Goal: Information Seeking & Learning: Learn about a topic

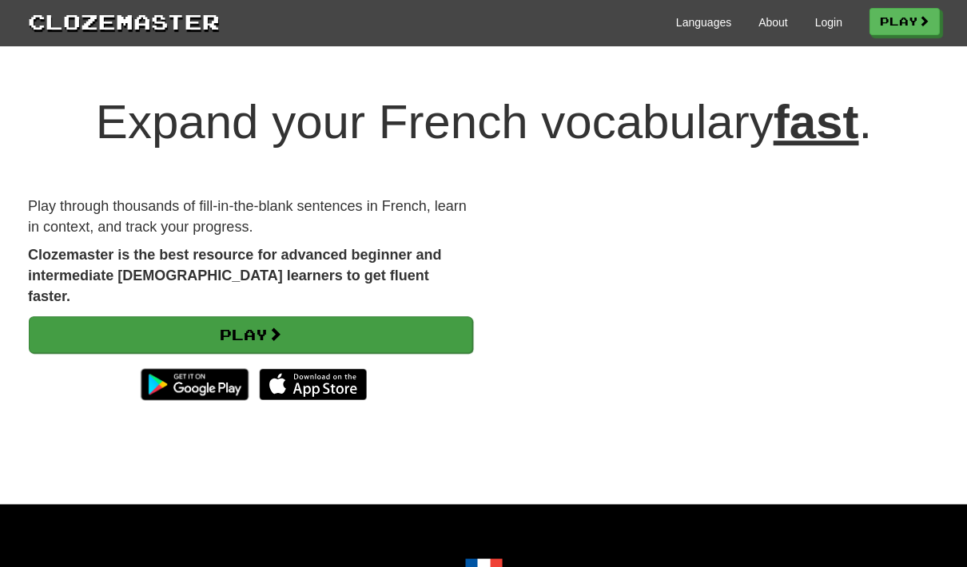
click at [216, 316] on link "Play" at bounding box center [250, 334] width 443 height 37
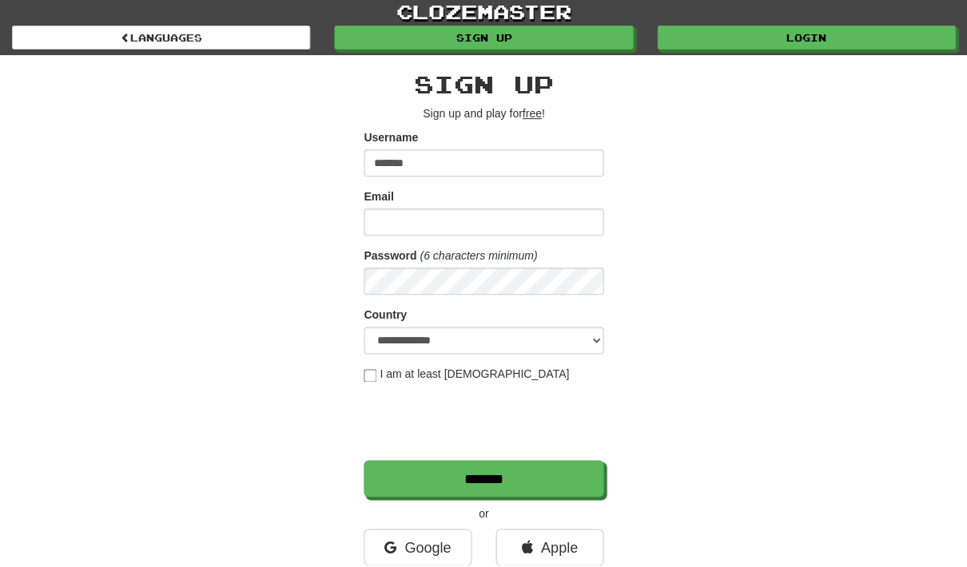
type input "*******"
type input "**********"
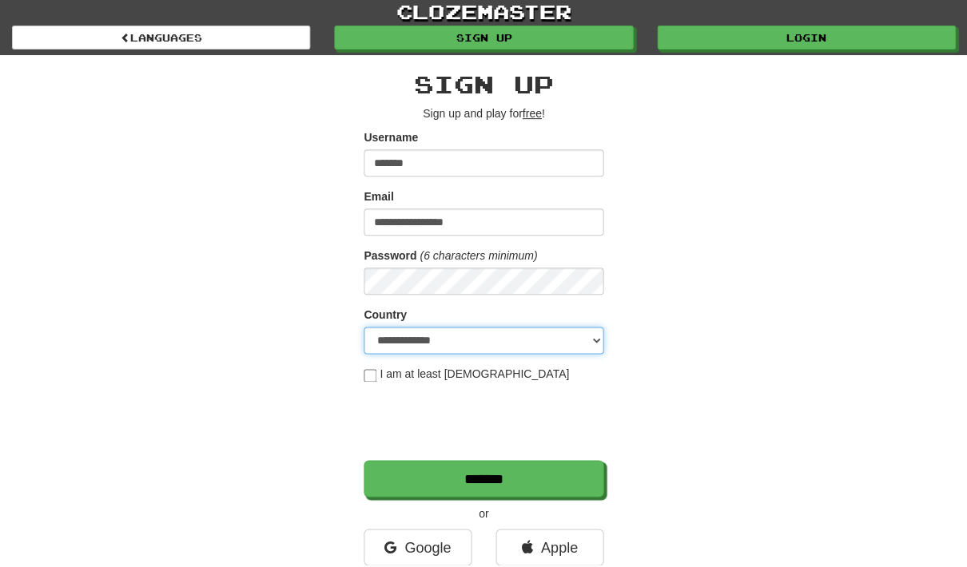
scroll to position [2, 0]
select select "**"
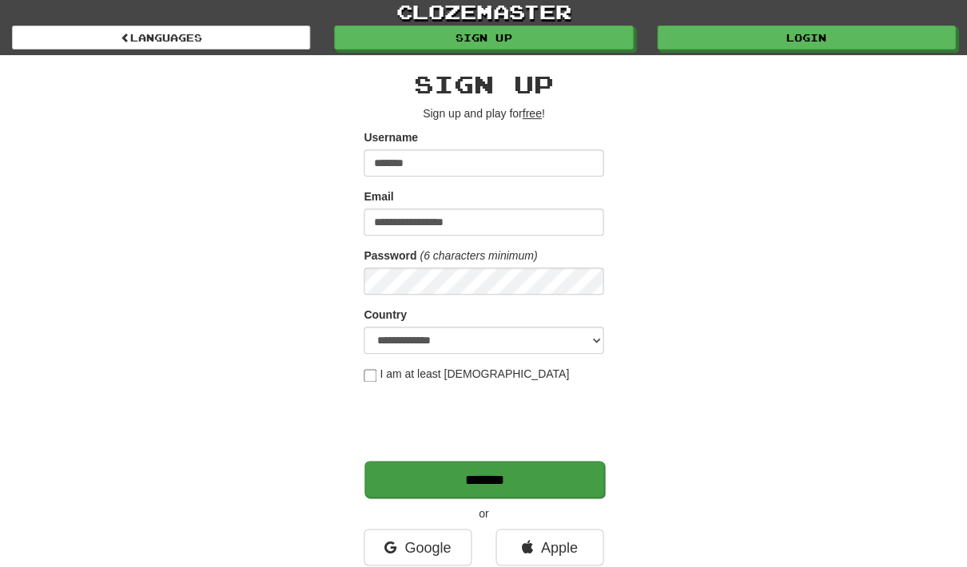
click at [491, 485] on input "*******" at bounding box center [484, 479] width 240 height 37
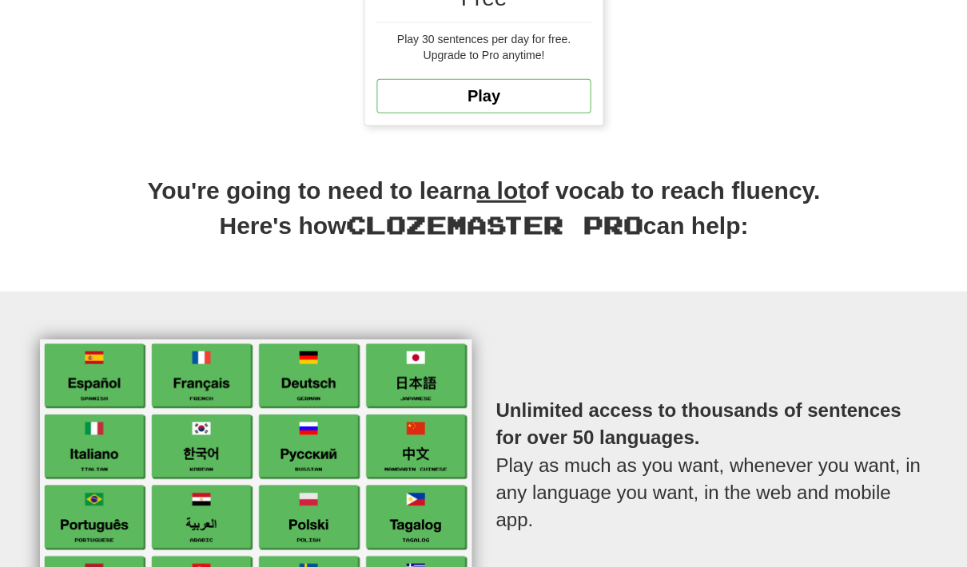
scroll to position [547, 0]
click at [214, 372] on img at bounding box center [255, 468] width 431 height 260
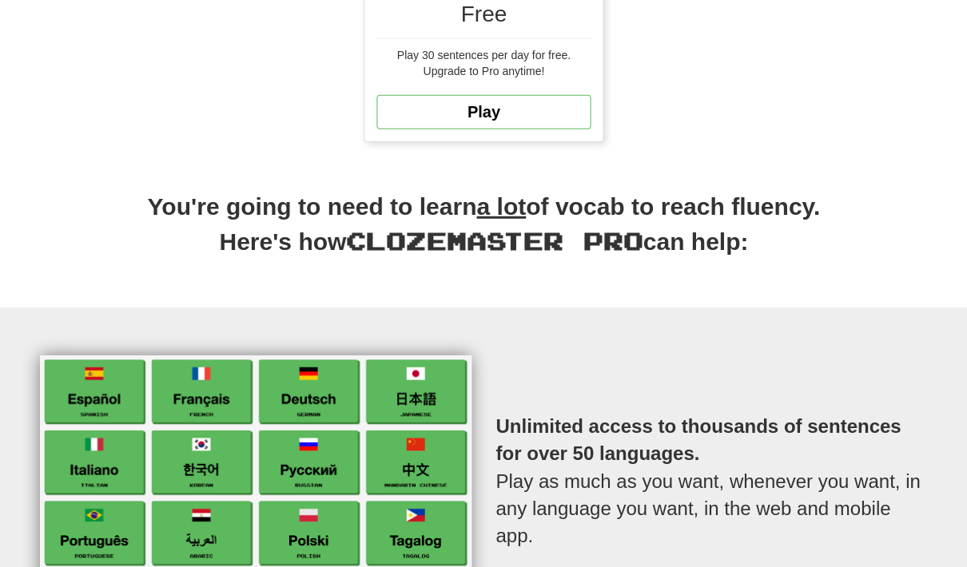
scroll to position [521, 0]
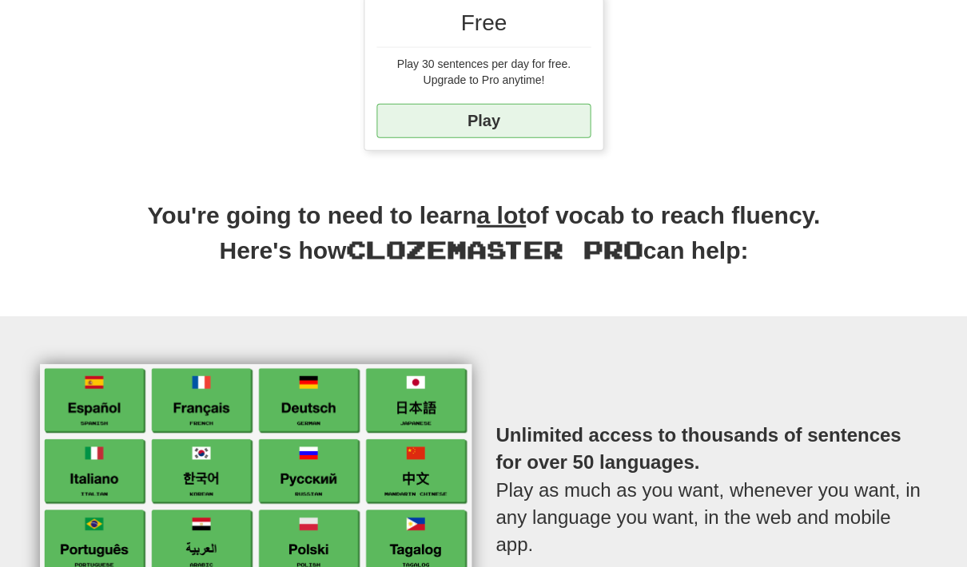
click at [490, 125] on link "Play" at bounding box center [483, 121] width 214 height 34
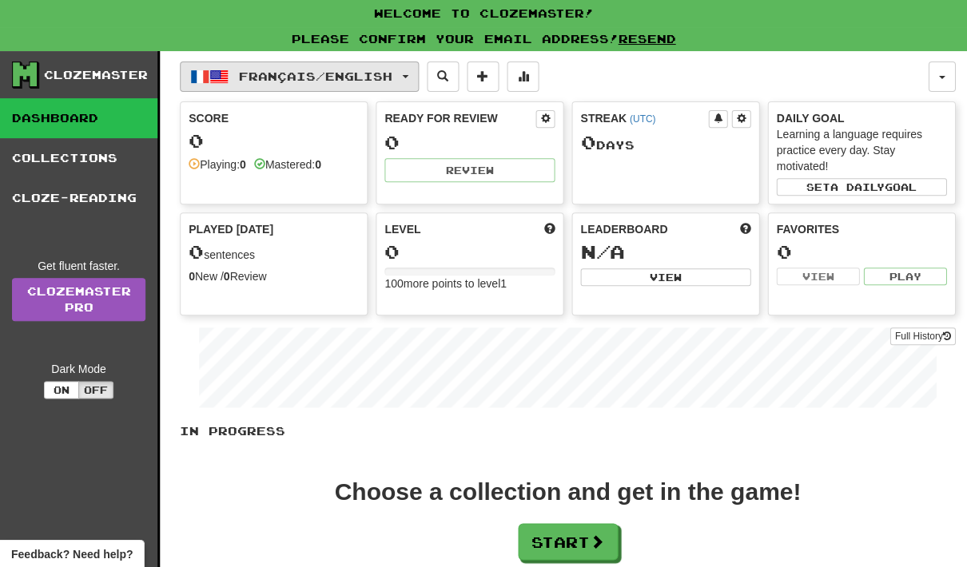
click at [411, 77] on button "Français / English" at bounding box center [299, 77] width 239 height 30
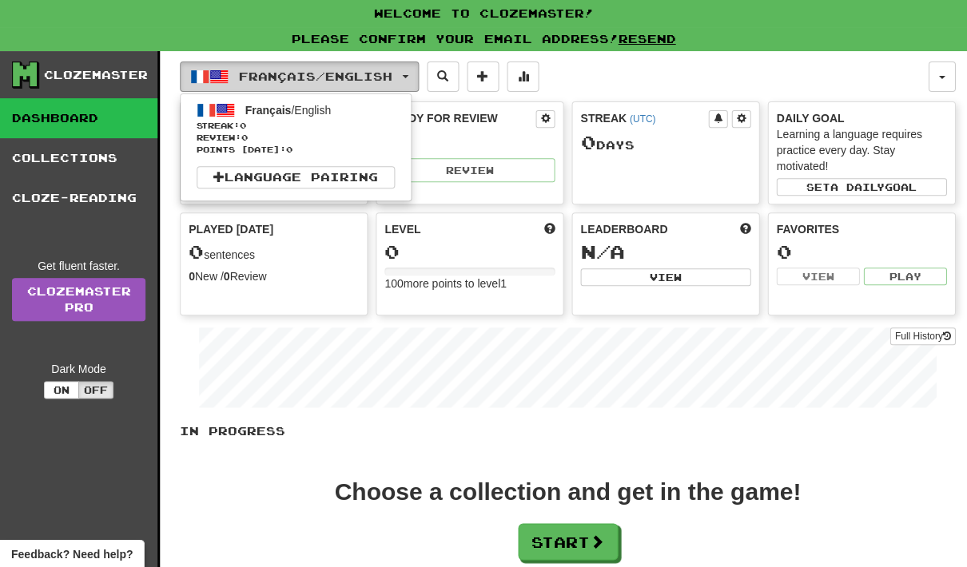
click at [411, 77] on div at bounding box center [483, 283] width 967 height 567
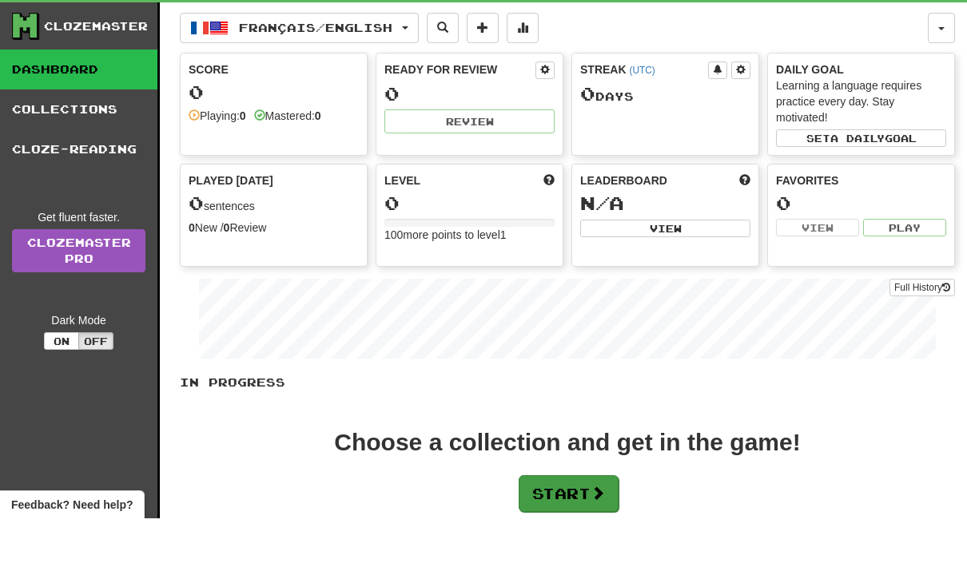
scroll to position [49, 0]
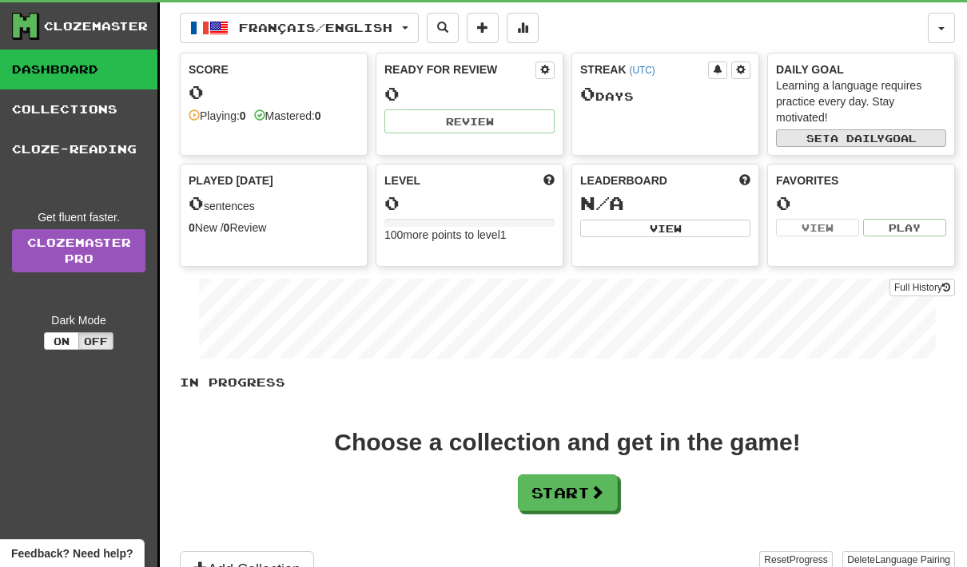
click at [877, 141] on span "a daily" at bounding box center [857, 138] width 54 height 11
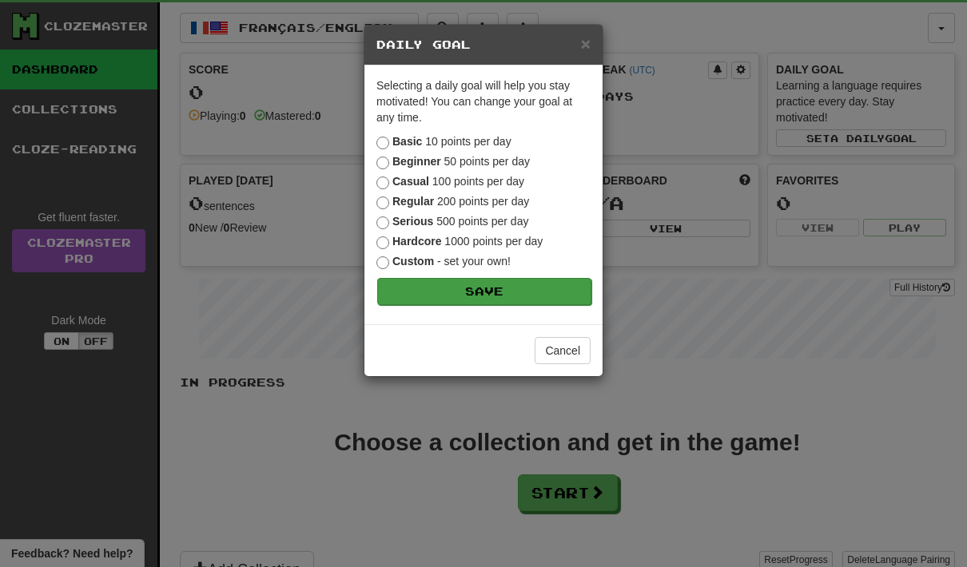
click at [567, 296] on button "Save" at bounding box center [484, 291] width 214 height 27
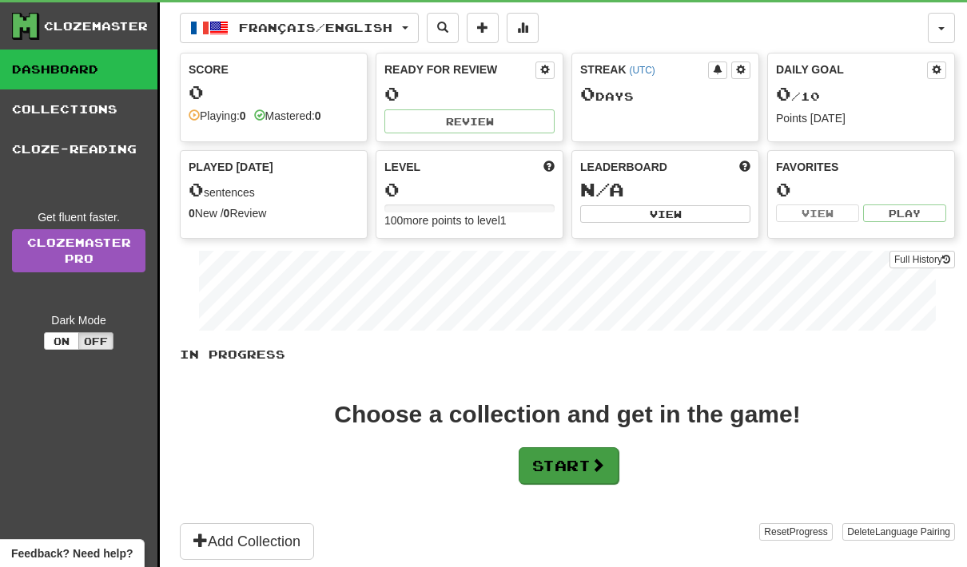
click at [603, 474] on button "Start" at bounding box center [569, 465] width 100 height 37
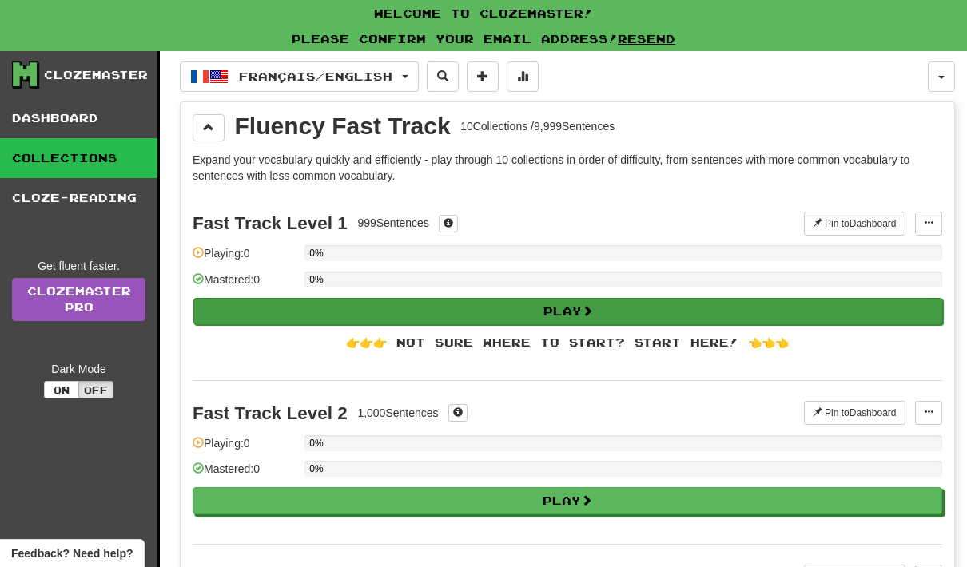
click at [571, 316] on button "Play" at bounding box center [567, 311] width 749 height 27
select select "**"
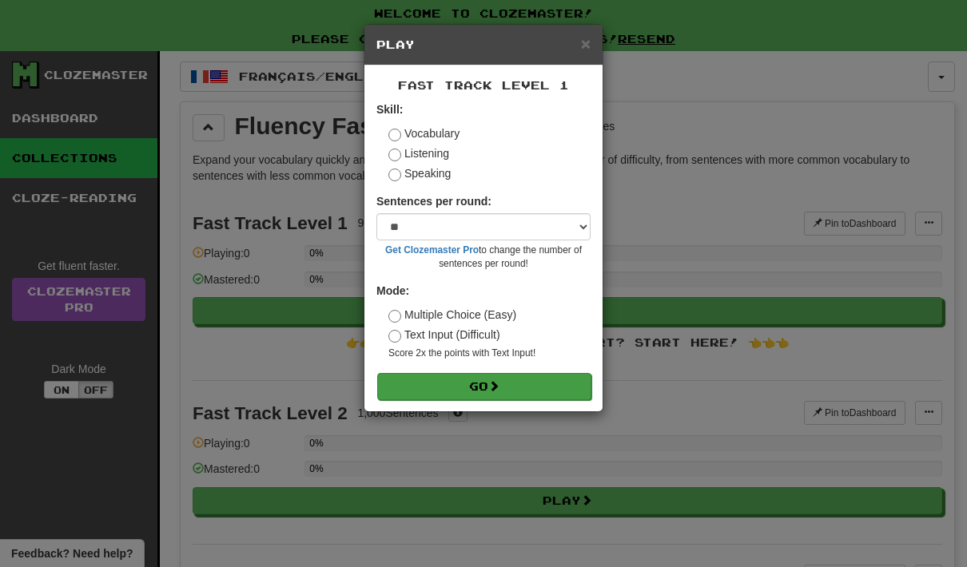
click at [499, 388] on span at bounding box center [493, 385] width 11 height 11
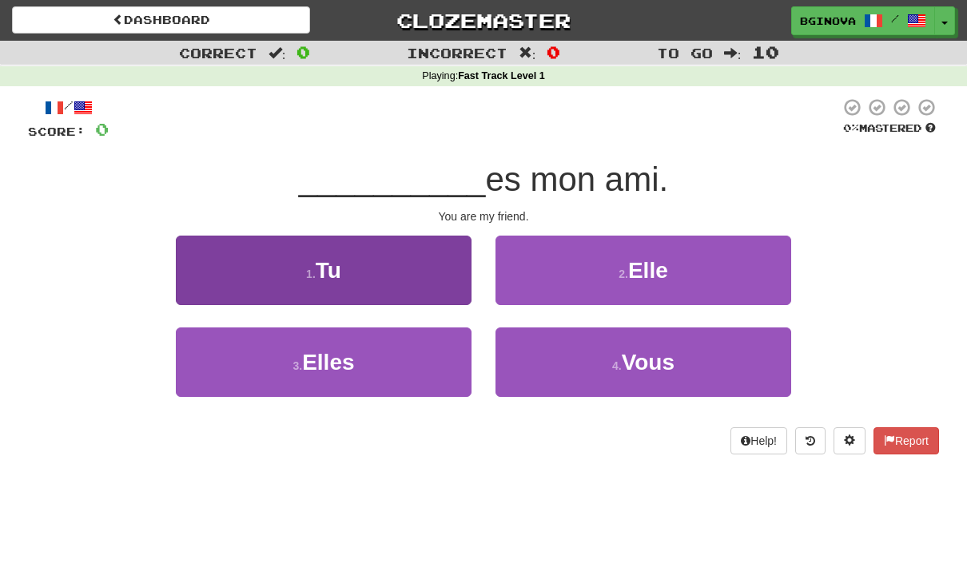
click at [336, 268] on span "Tu" at bounding box center [329, 270] width 26 height 25
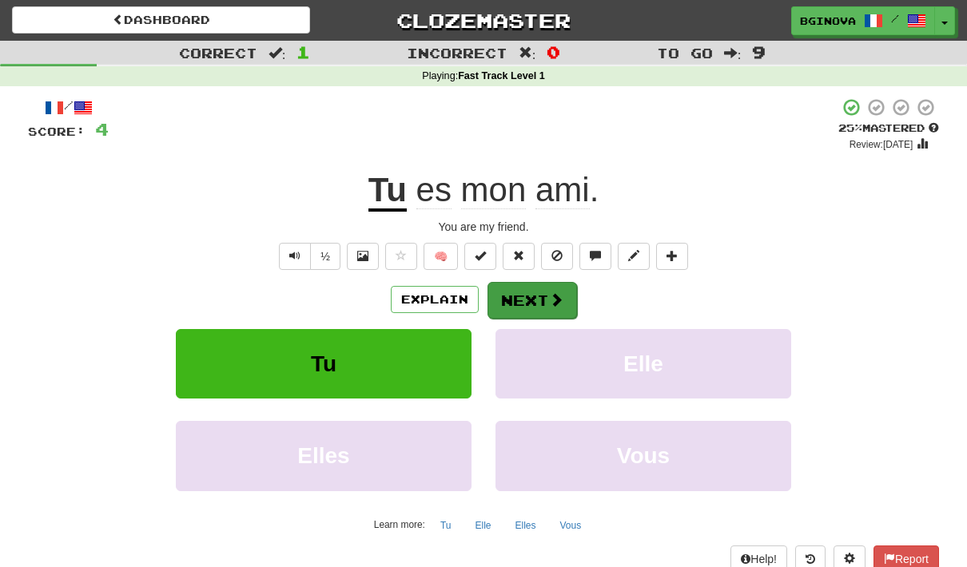
click at [545, 303] on button "Next" at bounding box center [531, 300] width 89 height 37
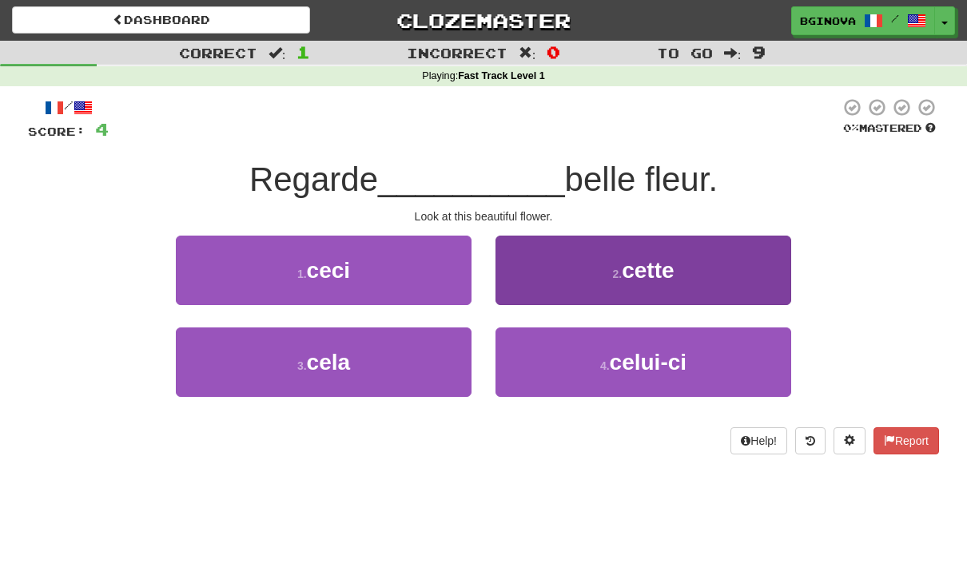
click at [644, 286] on button "2 . cette" at bounding box center [643, 271] width 296 height 70
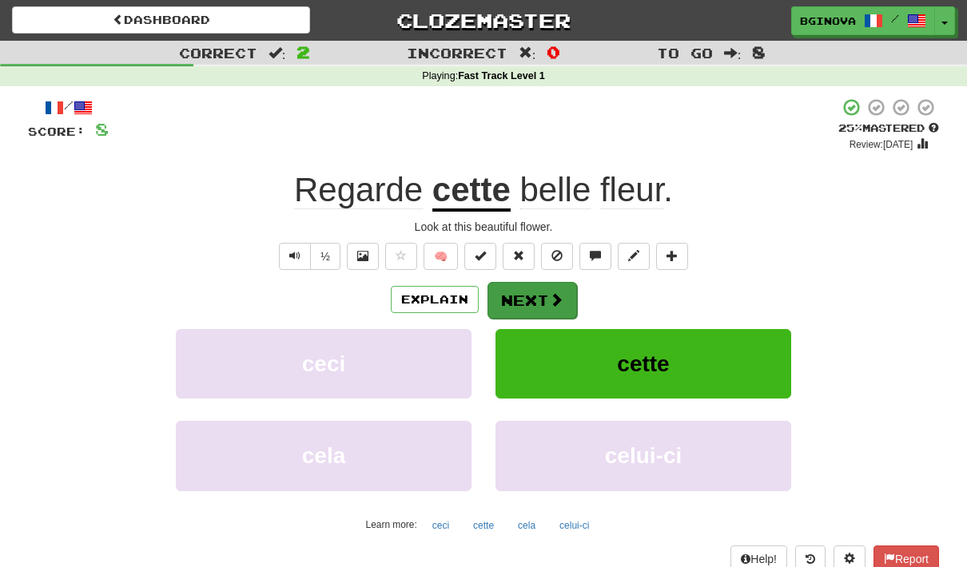
click at [520, 300] on button "Next" at bounding box center [531, 300] width 89 height 37
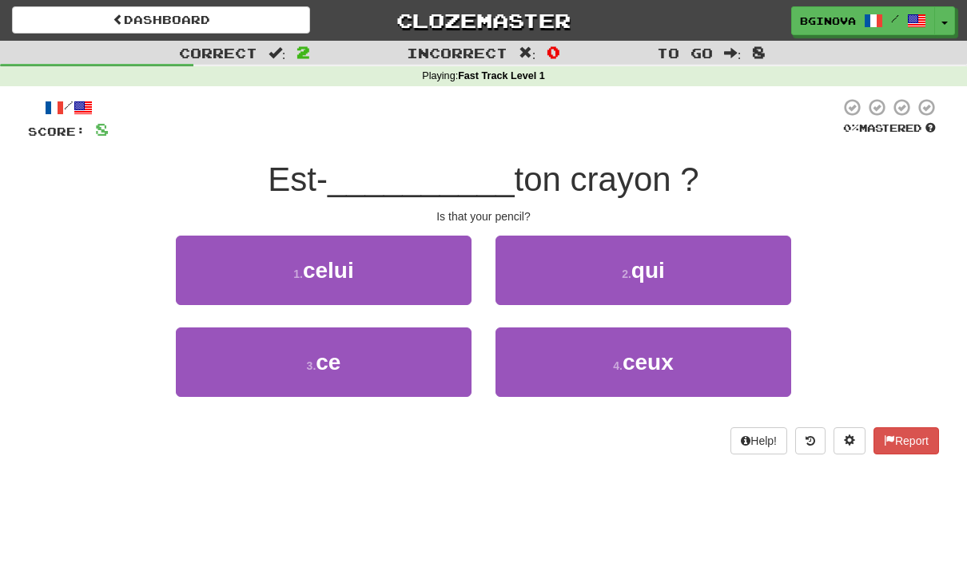
click at [706, 262] on button "2 . qui" at bounding box center [643, 271] width 296 height 70
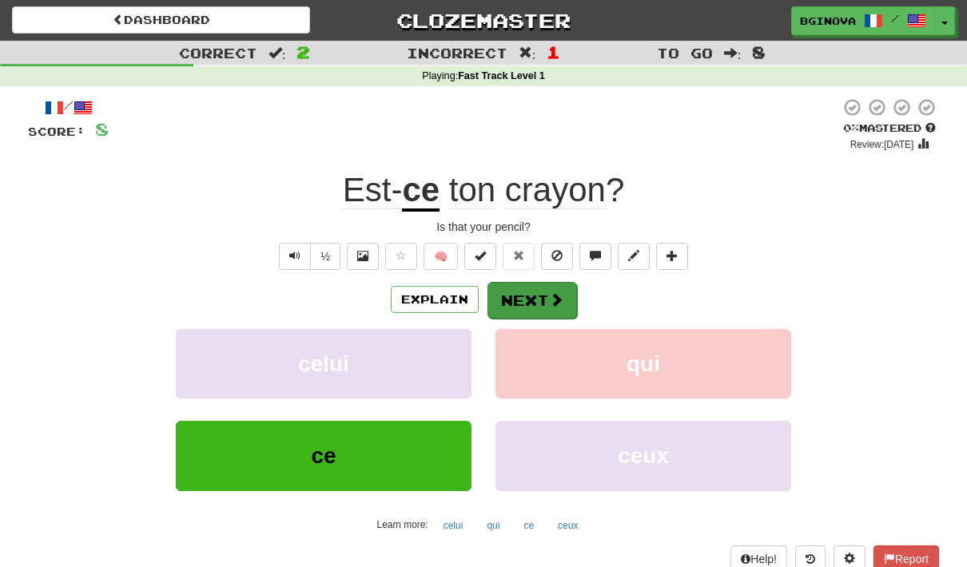
click at [520, 314] on button "Next" at bounding box center [531, 300] width 89 height 37
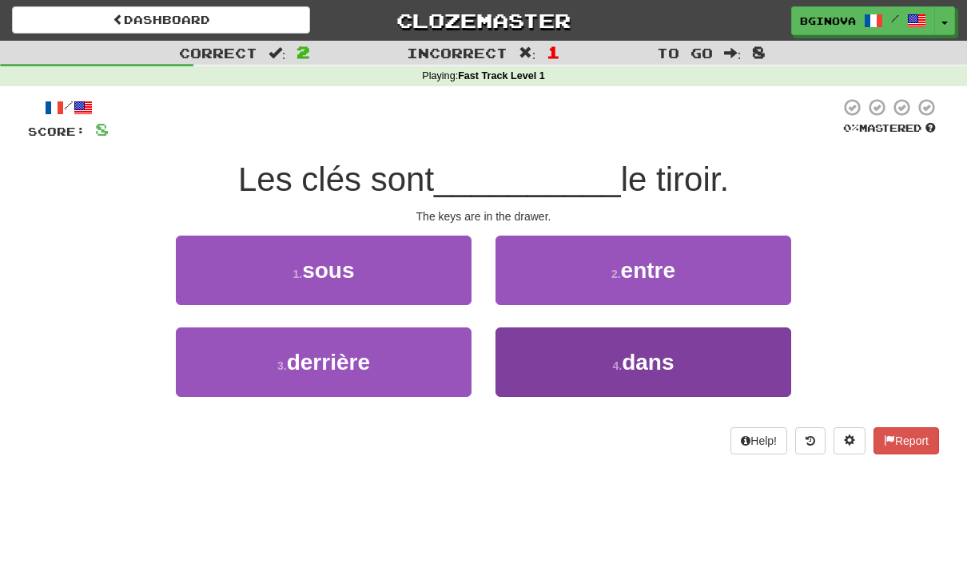
click at [702, 361] on button "4 . dans" at bounding box center [643, 363] width 296 height 70
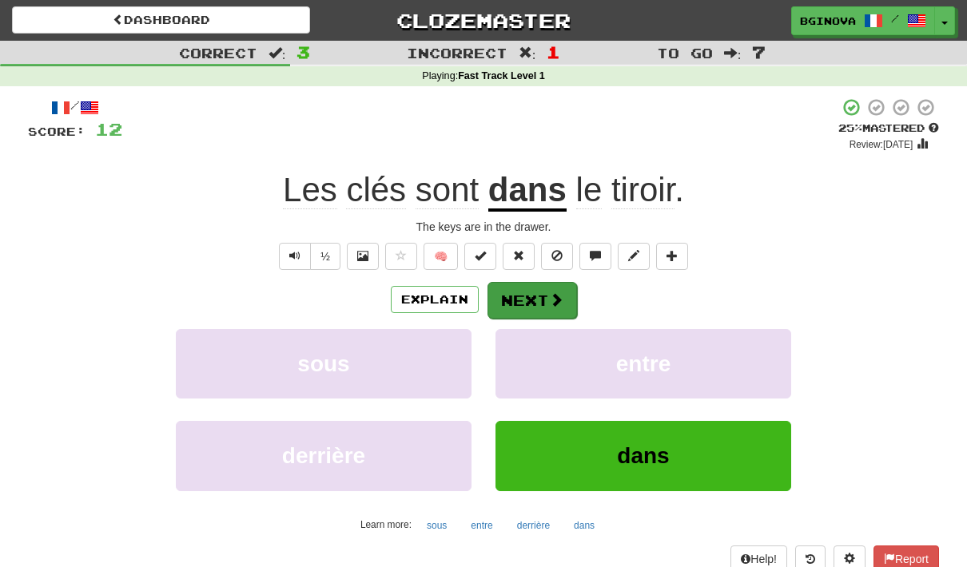
click at [511, 304] on button "Next" at bounding box center [531, 300] width 89 height 37
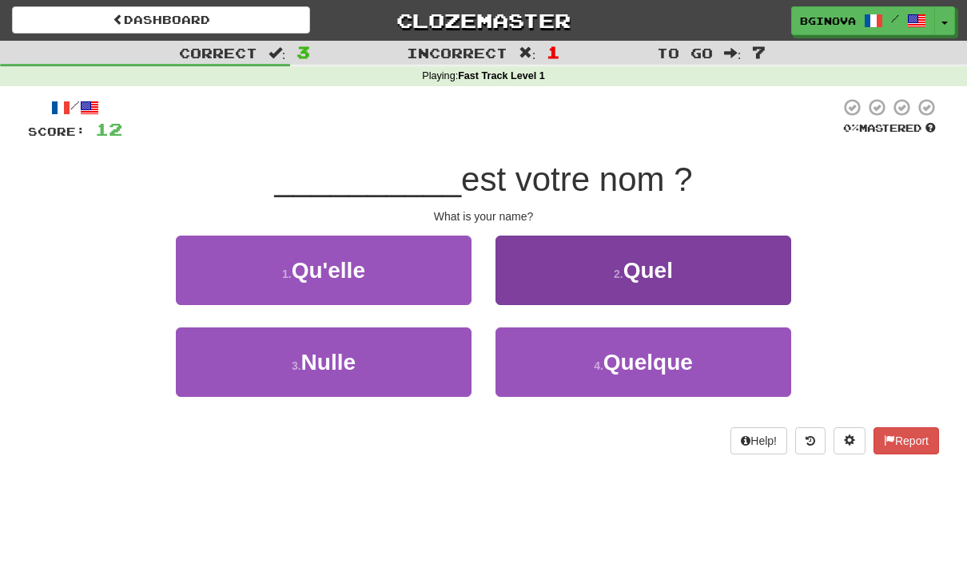
click at [714, 282] on button "2 . Quel" at bounding box center [643, 271] width 296 height 70
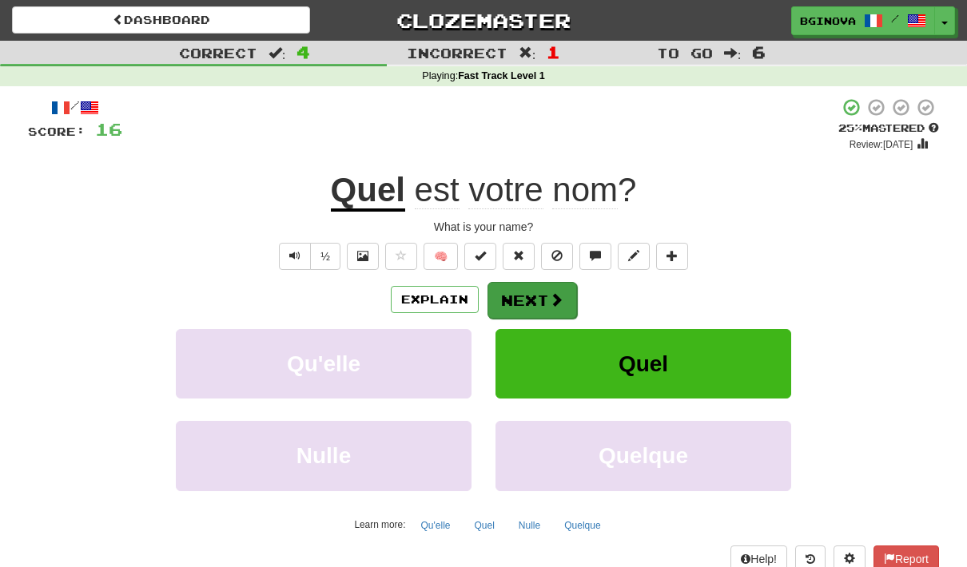
click at [525, 304] on button "Next" at bounding box center [531, 300] width 89 height 37
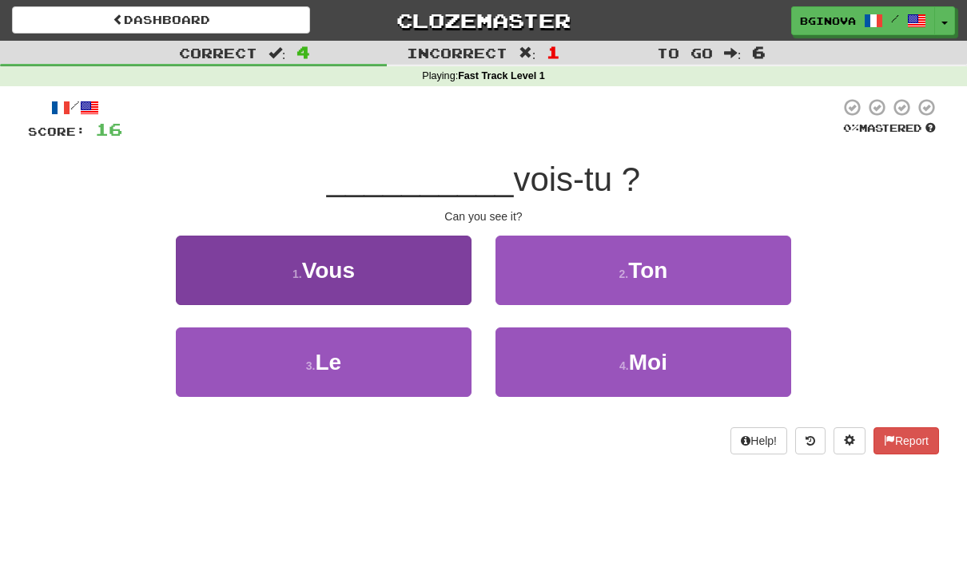
click at [256, 288] on button "1 . Vous" at bounding box center [324, 271] width 296 height 70
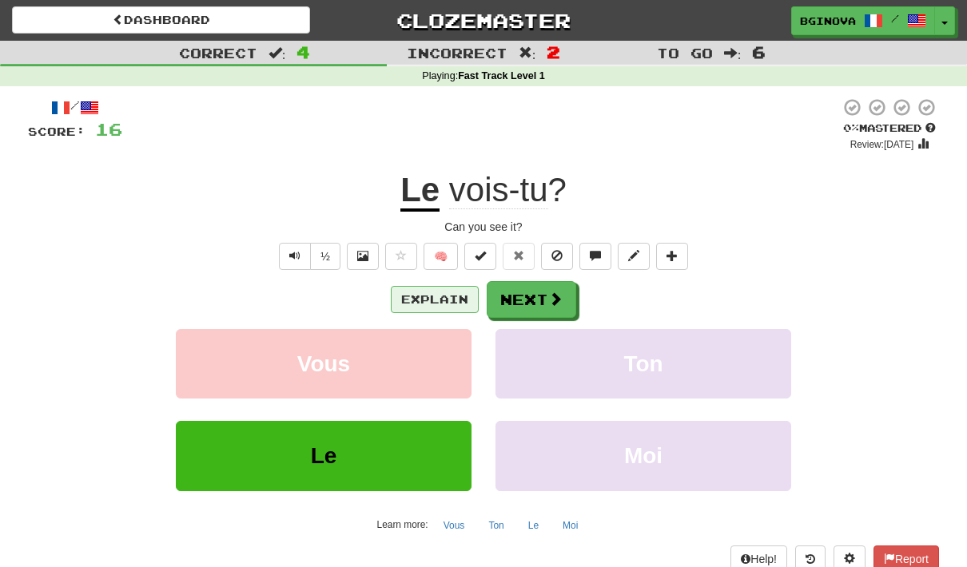
click at [451, 300] on button "Explain" at bounding box center [435, 299] width 88 height 27
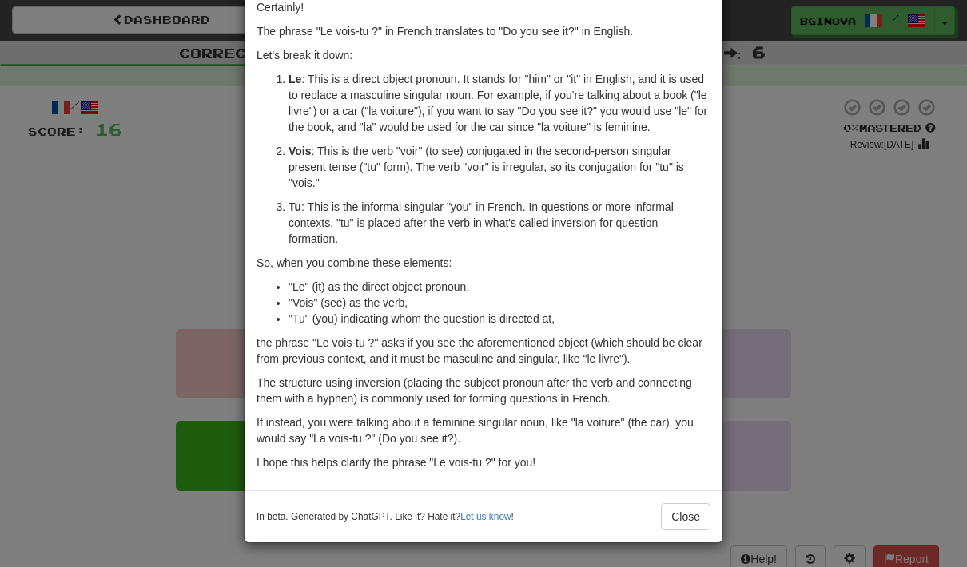
scroll to position [94, 0]
click at [682, 524] on button "Close" at bounding box center [686, 516] width 50 height 27
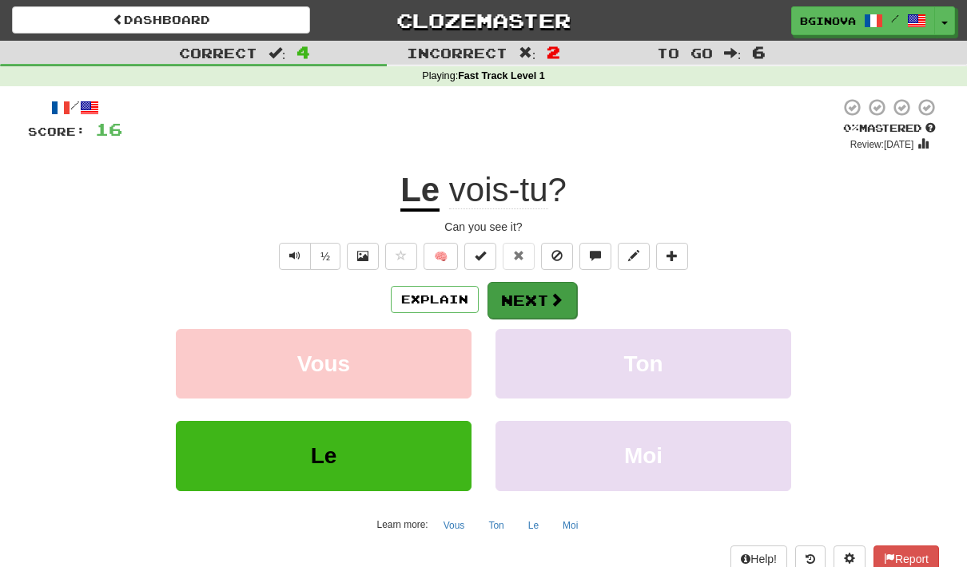
click at [538, 304] on button "Next" at bounding box center [531, 300] width 89 height 37
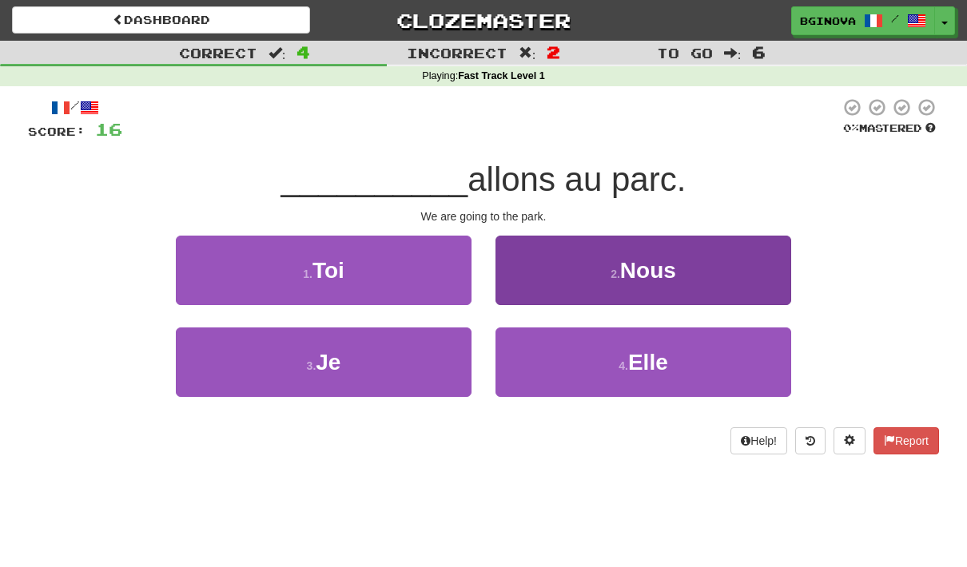
click at [656, 282] on button "2 . Nous" at bounding box center [643, 271] width 296 height 70
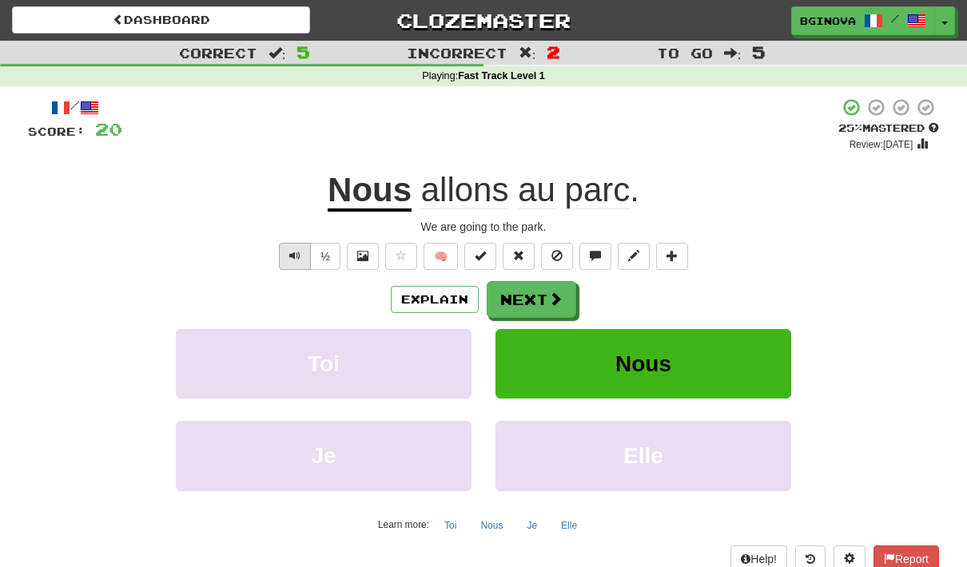
click at [289, 256] on span "Text-to-speech controls" at bounding box center [294, 255] width 11 height 11
click at [547, 300] on button "Next" at bounding box center [531, 300] width 89 height 37
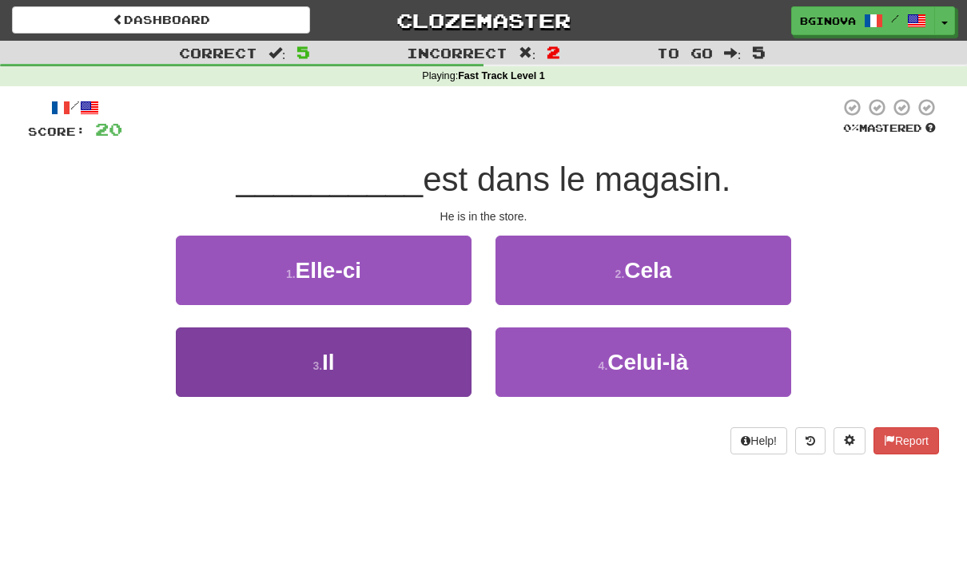
click at [380, 376] on button "3 . Il" at bounding box center [324, 363] width 296 height 70
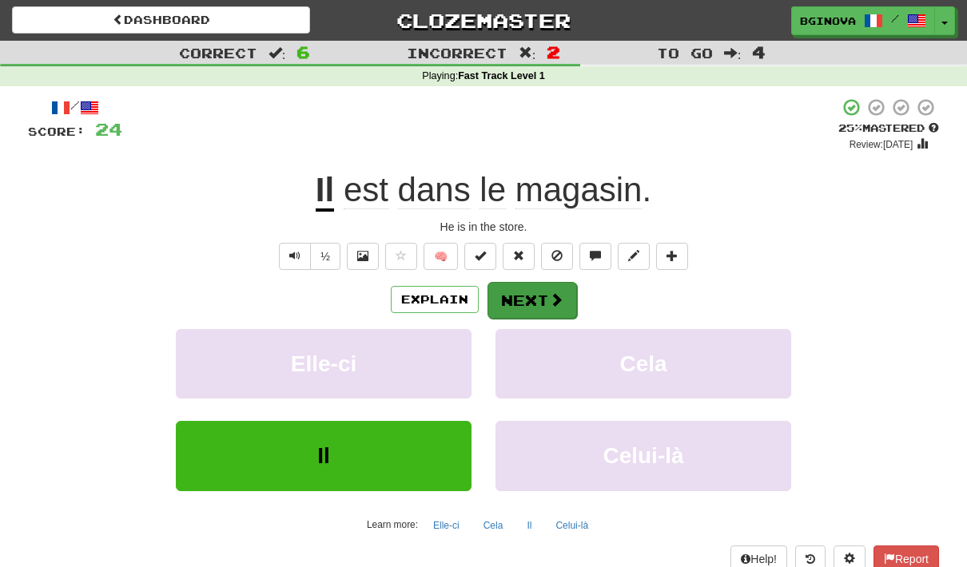
click at [529, 303] on button "Next" at bounding box center [531, 300] width 89 height 37
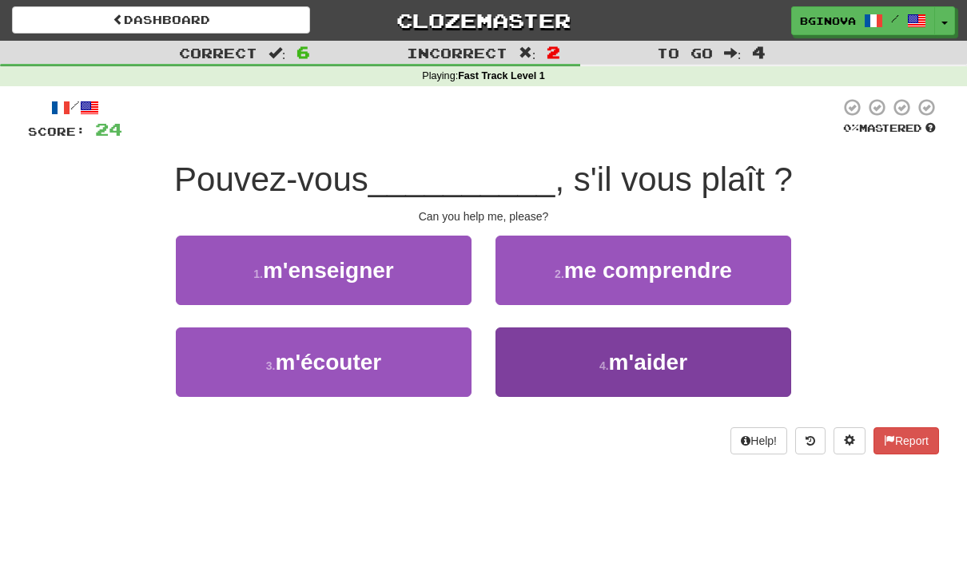
click at [637, 370] on span "m'aider" at bounding box center [648, 362] width 78 height 25
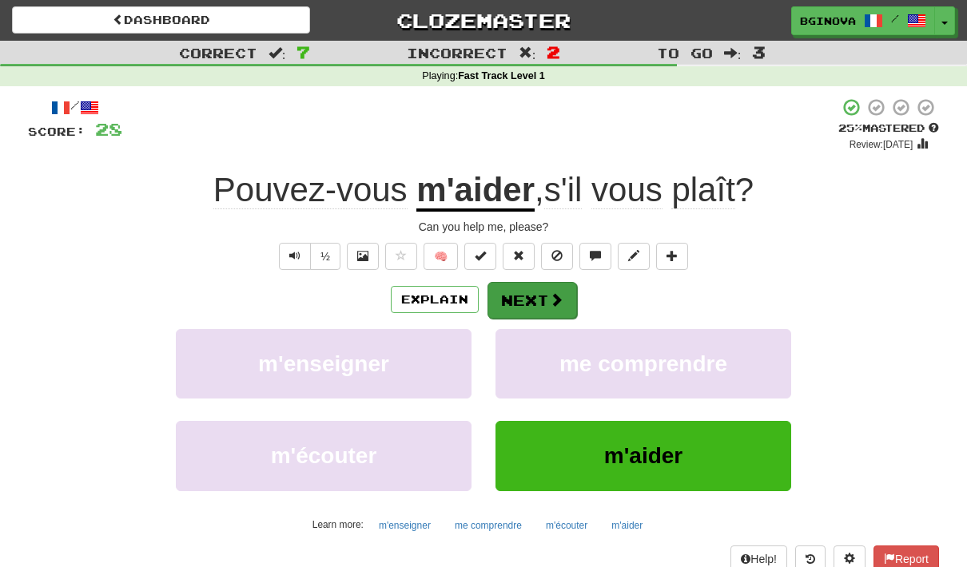
click at [523, 306] on button "Next" at bounding box center [531, 300] width 89 height 37
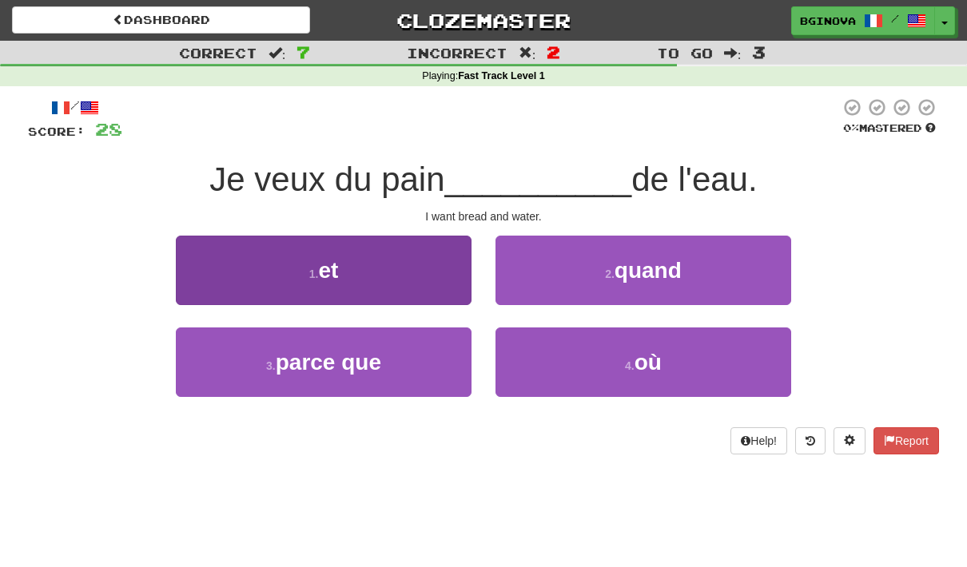
click at [411, 261] on button "1 . et" at bounding box center [324, 271] width 296 height 70
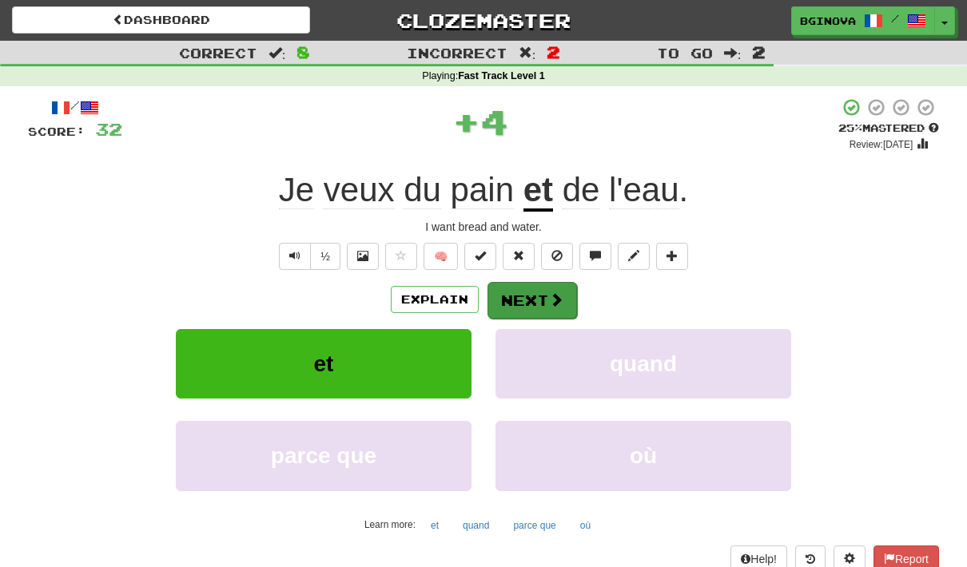
click at [543, 300] on button "Next" at bounding box center [531, 300] width 89 height 37
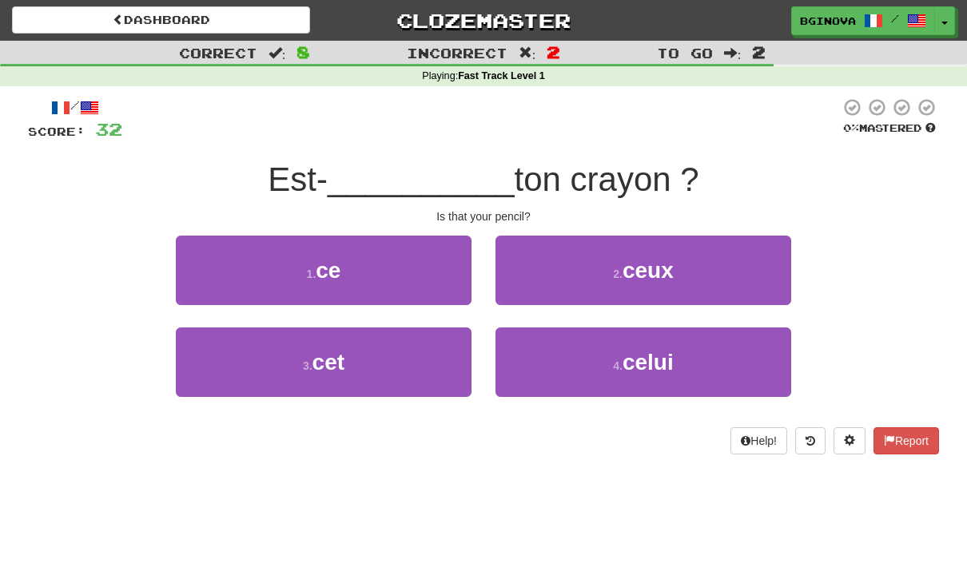
click at [353, 276] on button "1 . ce" at bounding box center [324, 271] width 296 height 70
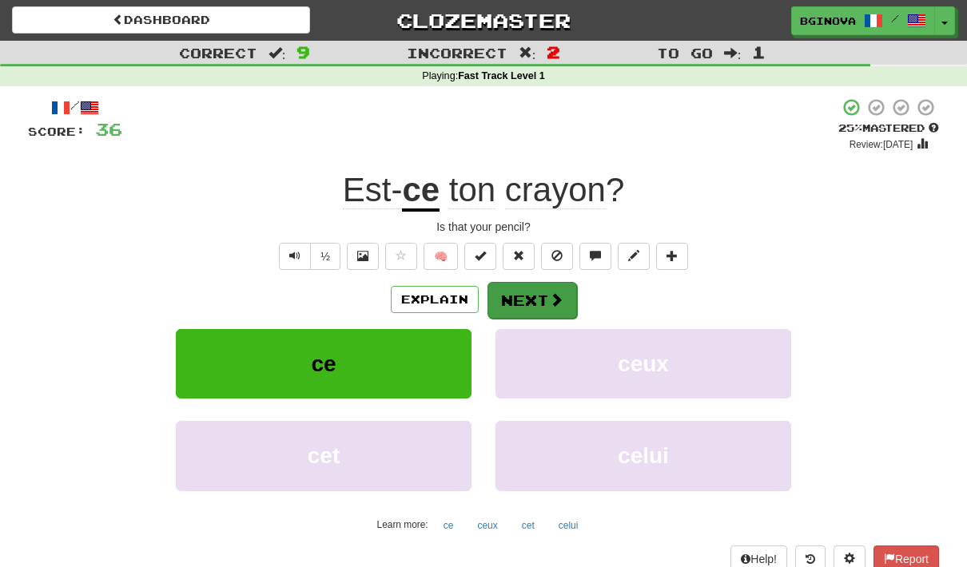
click at [563, 305] on button "Next" at bounding box center [531, 300] width 89 height 37
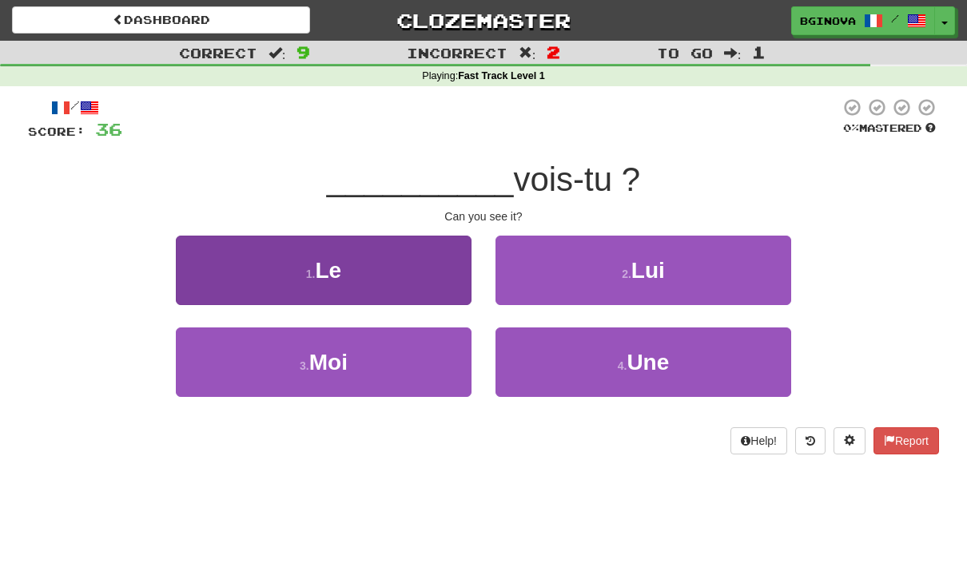
click at [376, 273] on button "1 . Le" at bounding box center [324, 271] width 296 height 70
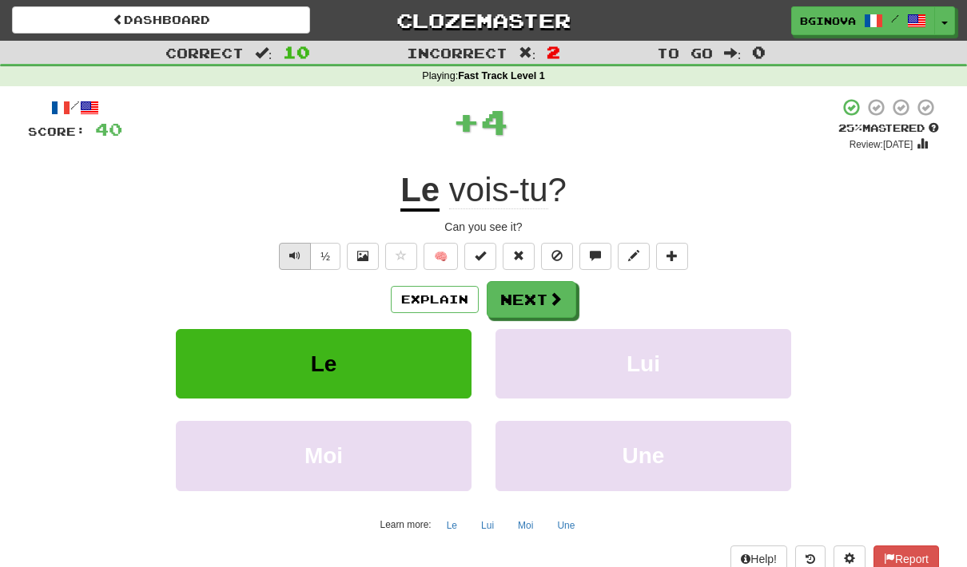
click at [290, 260] on span "Text-to-speech controls" at bounding box center [294, 255] width 11 height 11
click at [538, 300] on button "Next" at bounding box center [531, 299] width 89 height 37
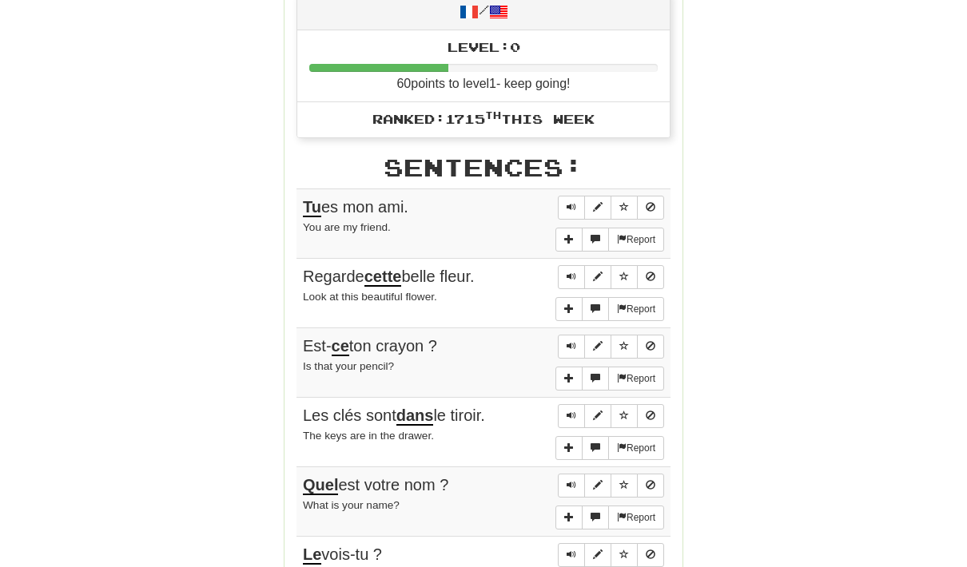
scroll to position [0, 0]
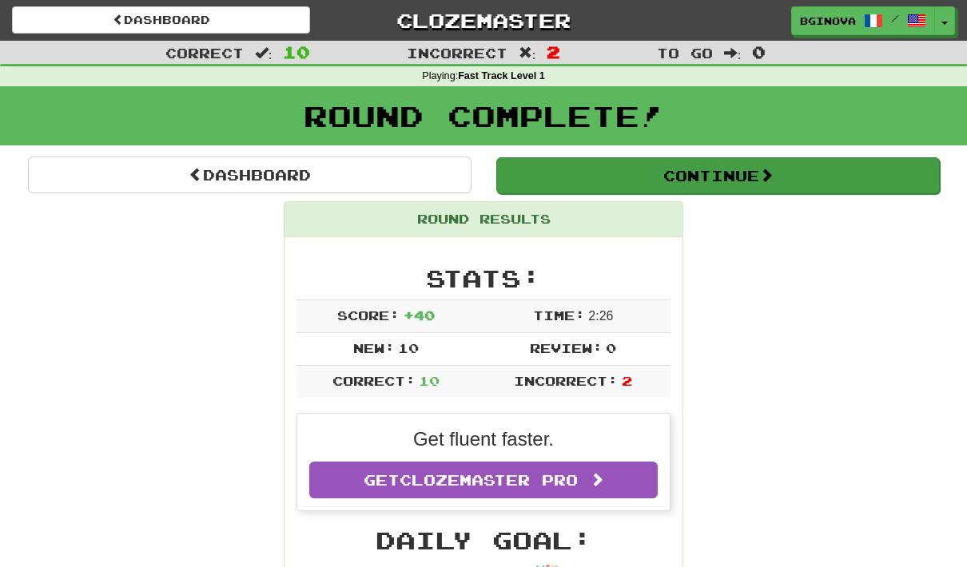
click at [754, 175] on button "Continue" at bounding box center [717, 175] width 443 height 37
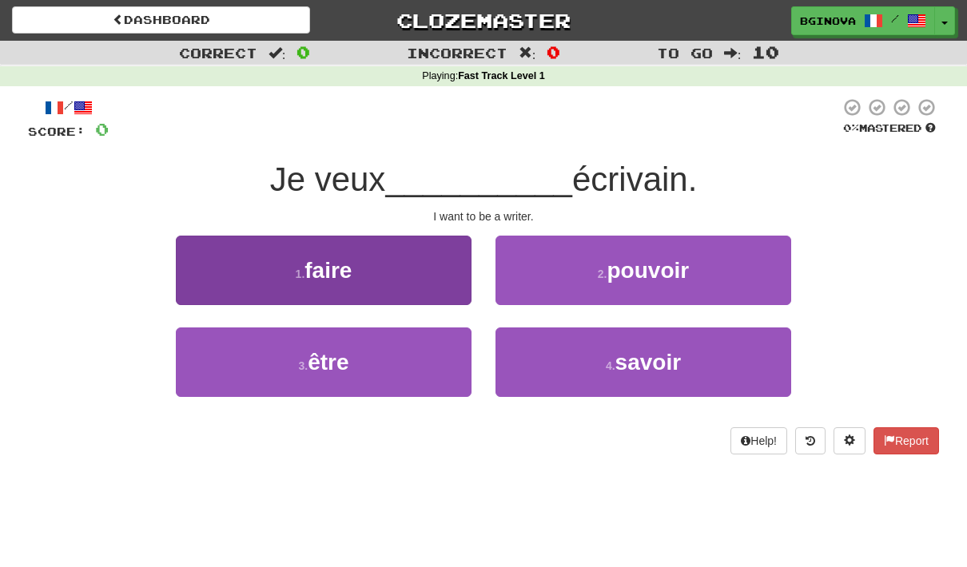
click at [365, 350] on button "3 . être" at bounding box center [324, 363] width 296 height 70
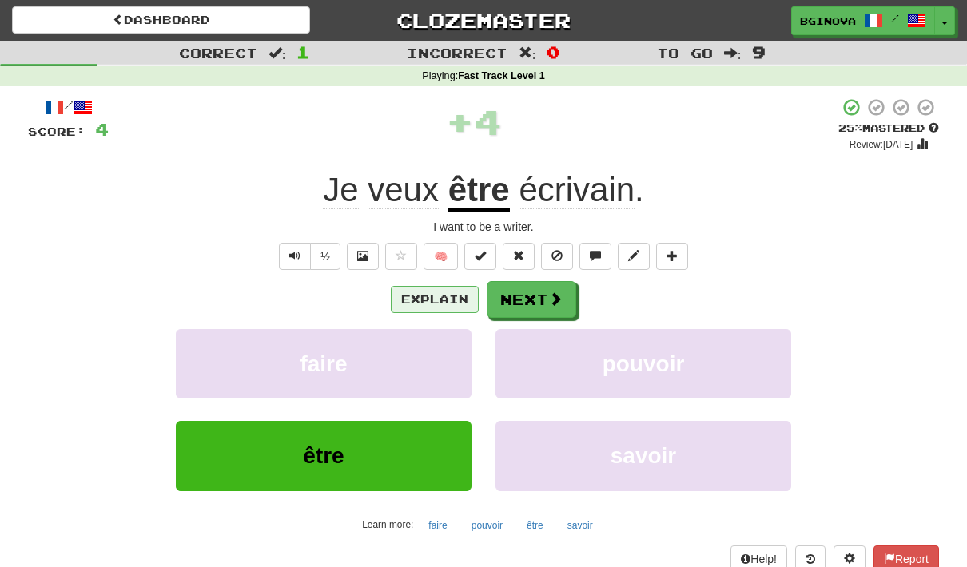
click at [445, 300] on button "Explain" at bounding box center [435, 299] width 88 height 27
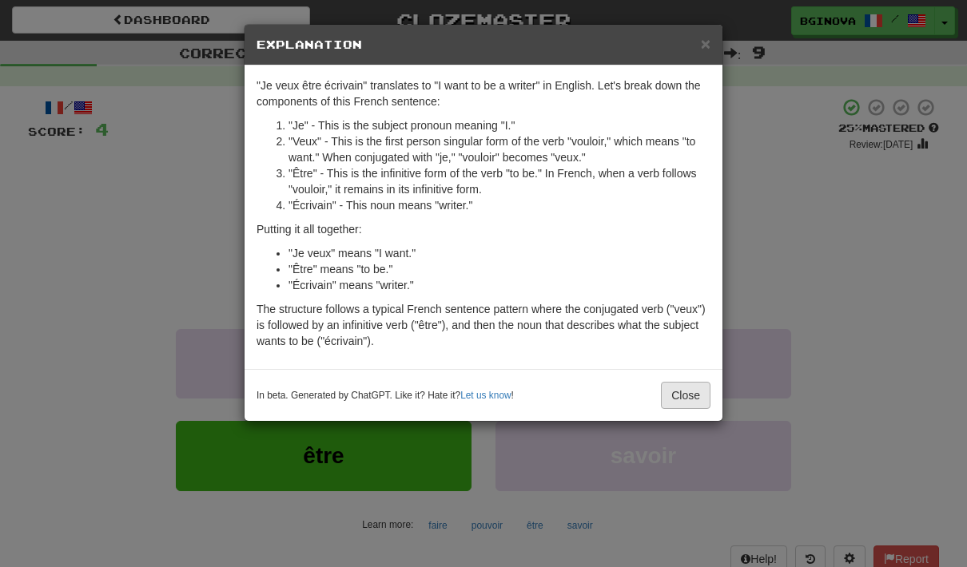
click at [670, 404] on button "Close" at bounding box center [686, 395] width 50 height 27
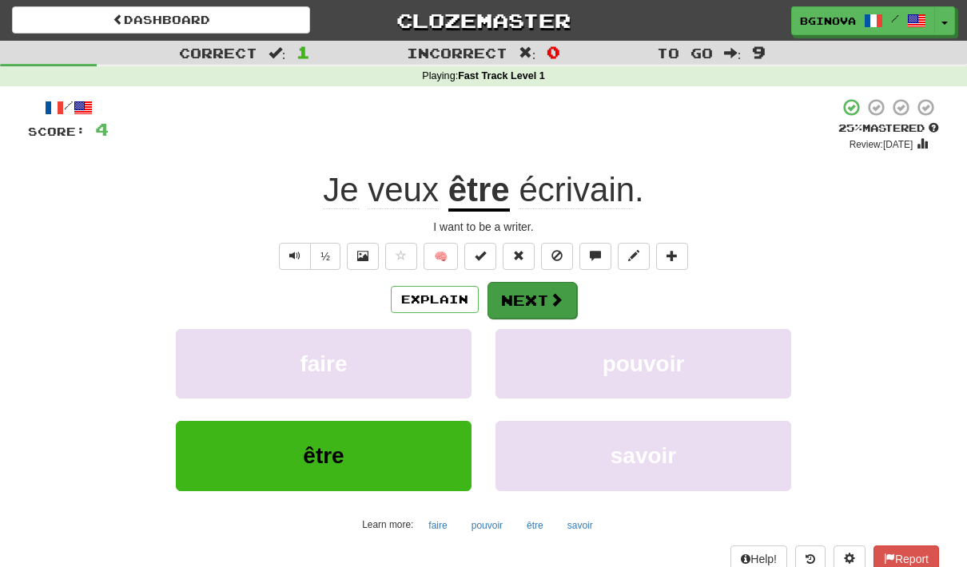
click at [523, 296] on button "Next" at bounding box center [531, 300] width 89 height 37
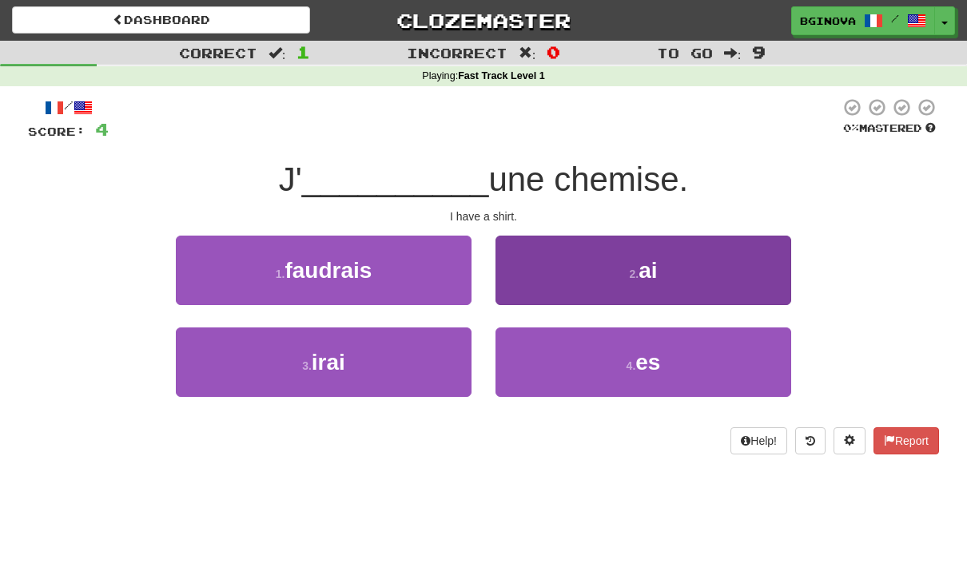
click at [672, 280] on button "2 . ai" at bounding box center [643, 271] width 296 height 70
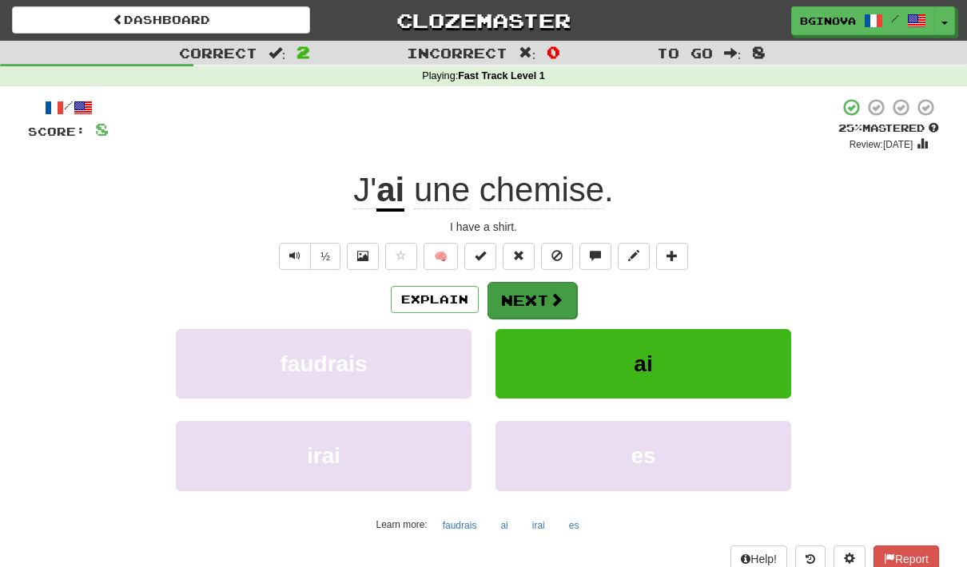
click at [535, 296] on button "Next" at bounding box center [531, 300] width 89 height 37
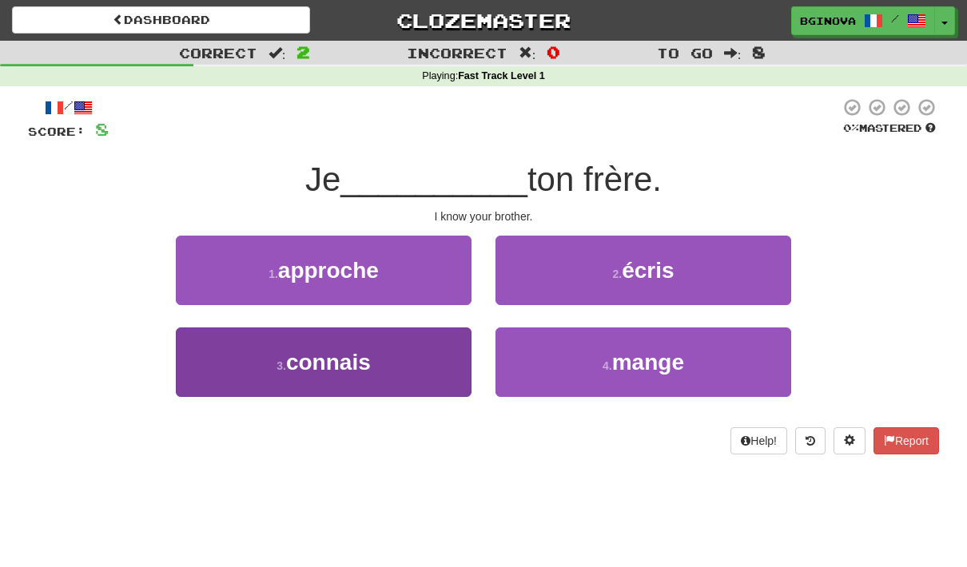
click at [357, 368] on span "connais" at bounding box center [328, 362] width 85 height 25
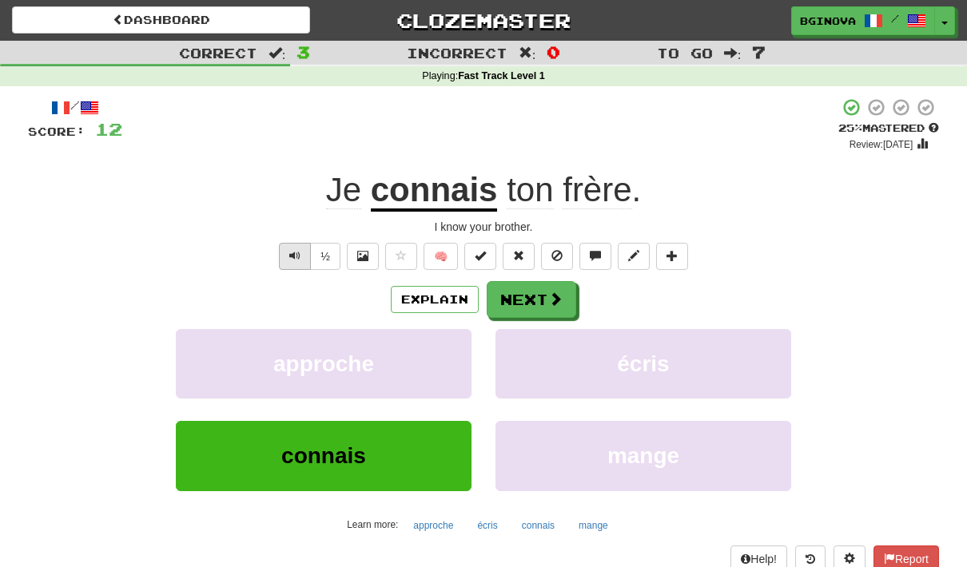
click at [289, 253] on span "Text-to-speech controls" at bounding box center [294, 255] width 11 height 11
click at [519, 311] on button "Next" at bounding box center [531, 300] width 89 height 37
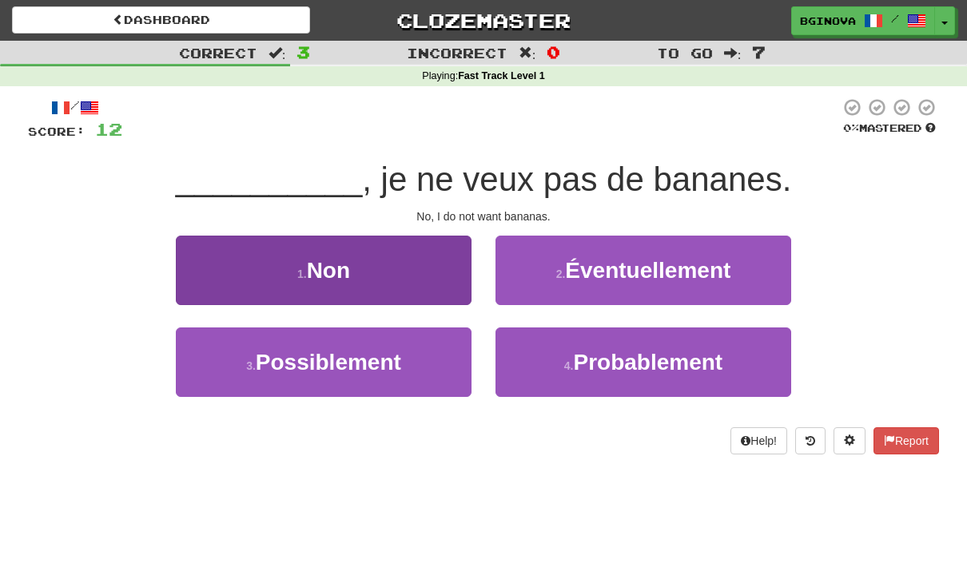
click at [370, 289] on button "1 . Non" at bounding box center [324, 271] width 296 height 70
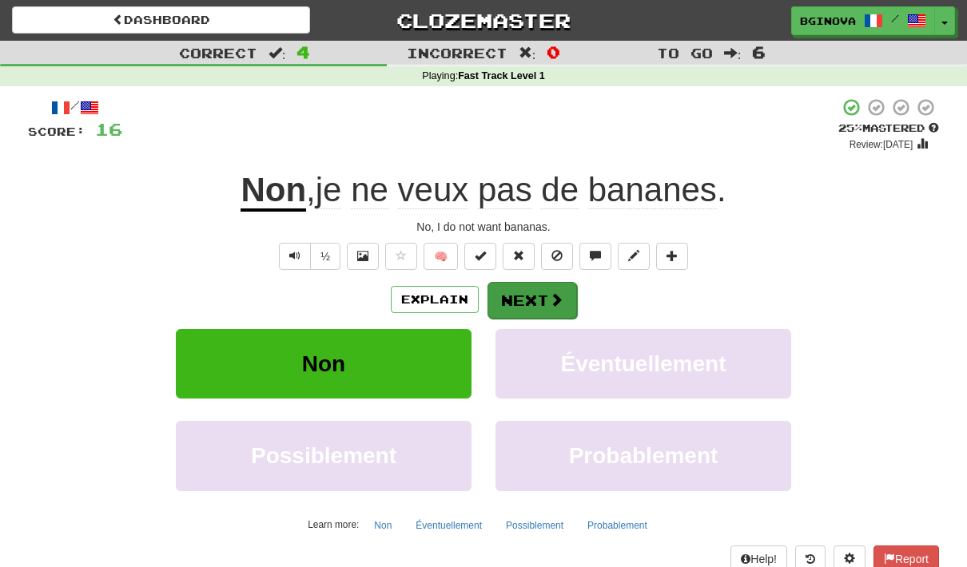
click at [516, 304] on button "Next" at bounding box center [531, 300] width 89 height 37
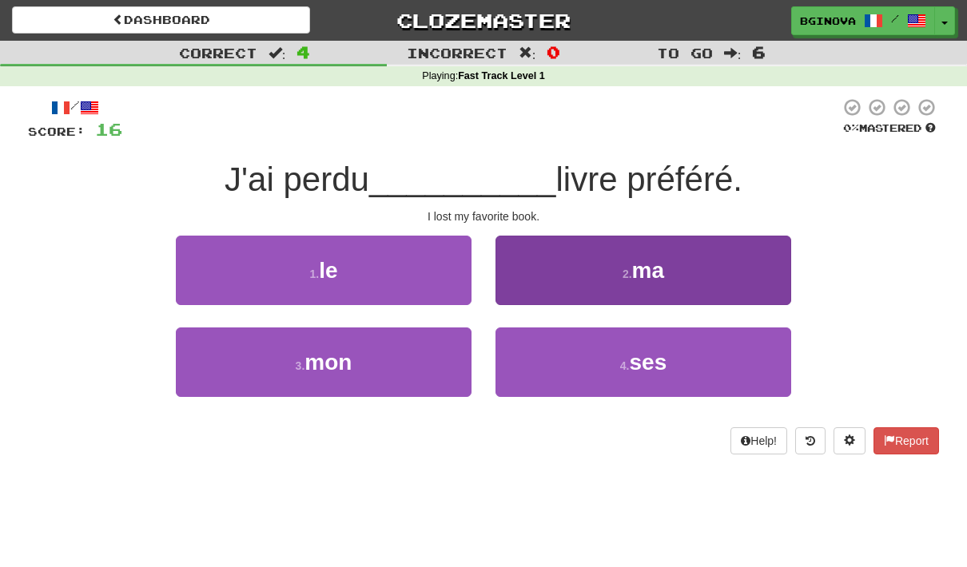
click at [675, 278] on button "2 . ma" at bounding box center [643, 271] width 296 height 70
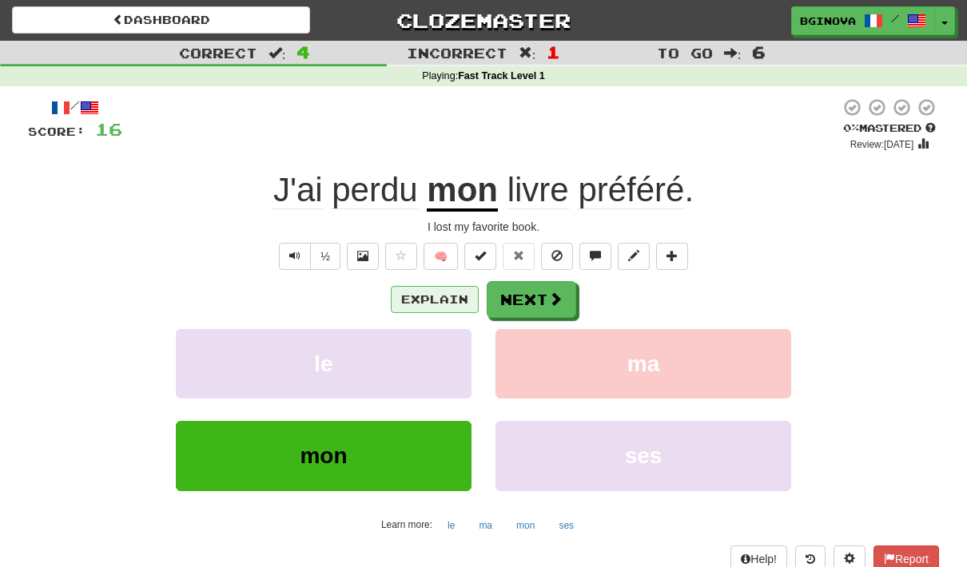
click at [430, 301] on button "Explain" at bounding box center [435, 299] width 88 height 27
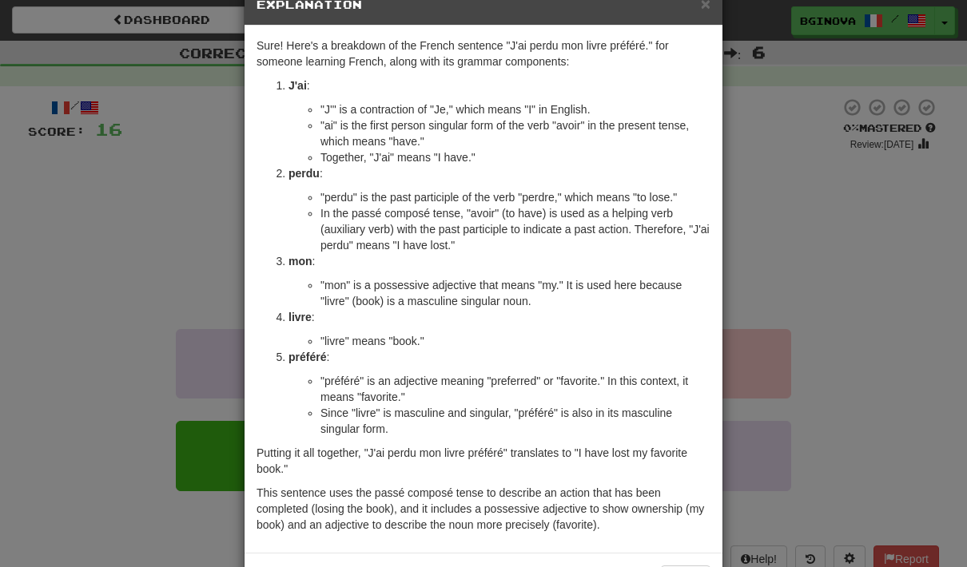
scroll to position [39, 0]
click at [707, 14] on span "×" at bounding box center [706, 4] width 10 height 18
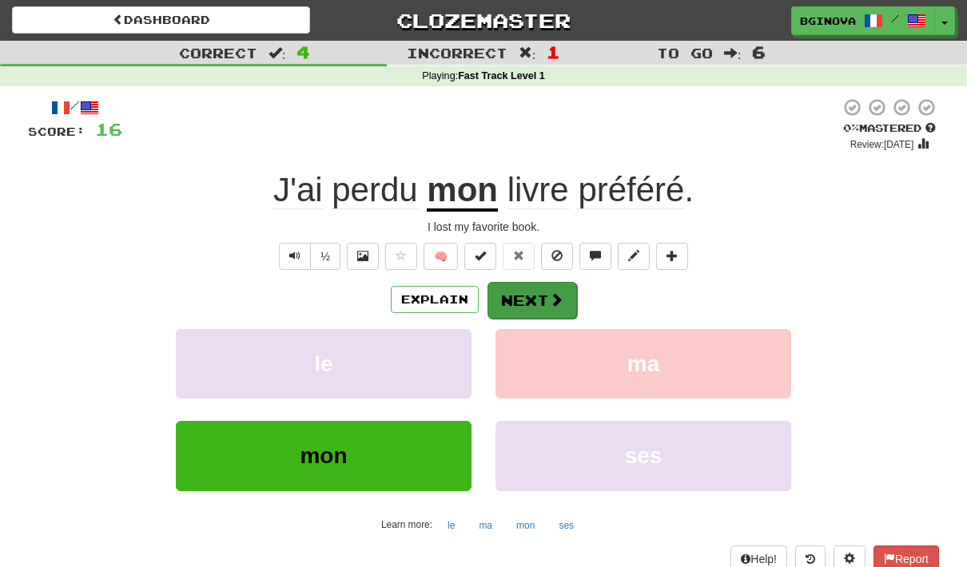
click at [543, 297] on button "Next" at bounding box center [531, 300] width 89 height 37
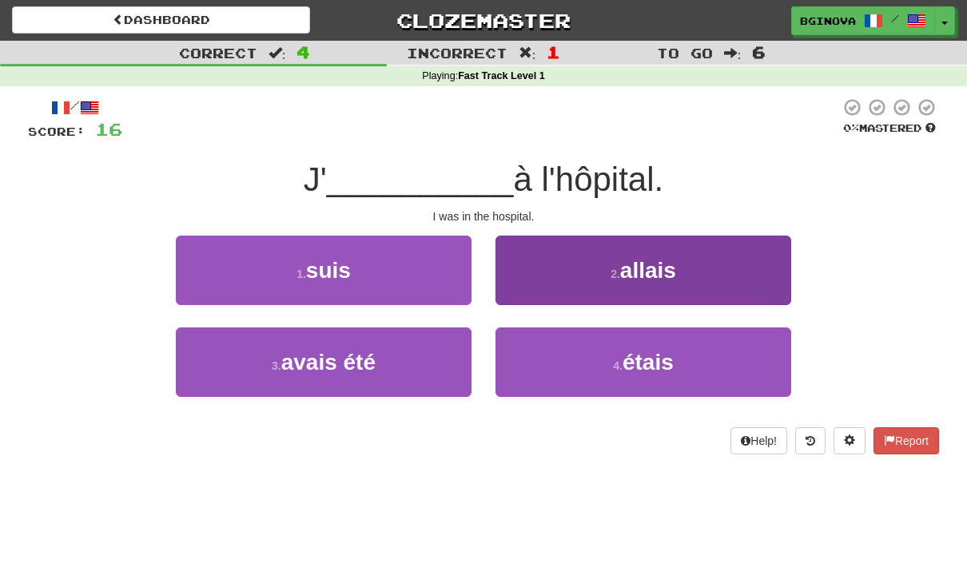
click at [710, 376] on button "4 . étais" at bounding box center [643, 363] width 296 height 70
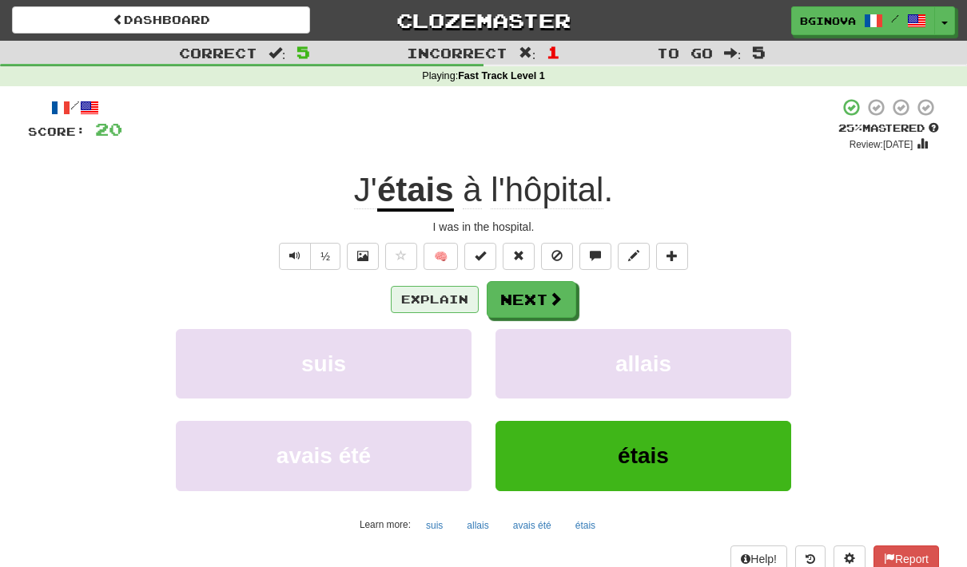
click at [415, 293] on button "Explain" at bounding box center [435, 299] width 88 height 27
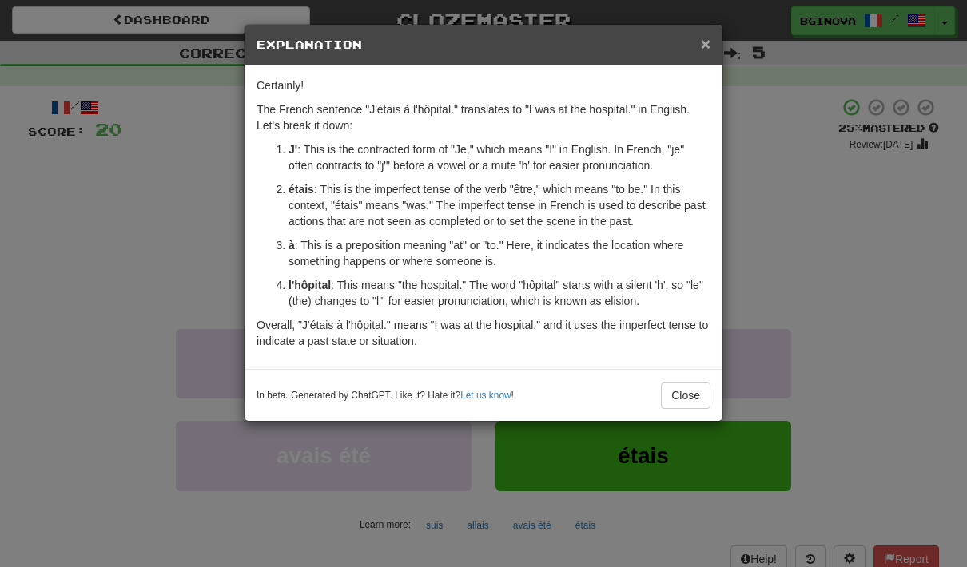
click at [710, 46] on span "×" at bounding box center [706, 43] width 10 height 18
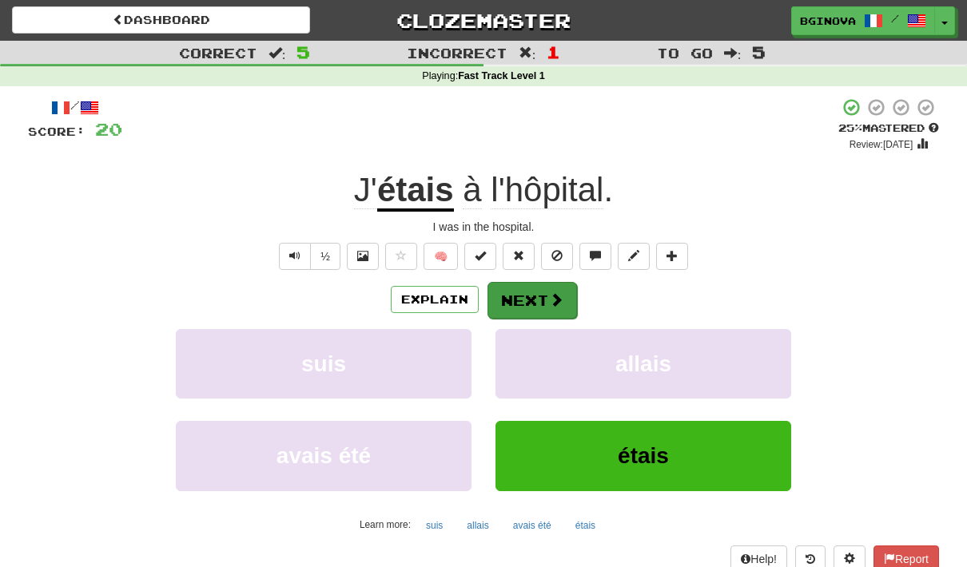
click at [550, 301] on span at bounding box center [556, 299] width 14 height 14
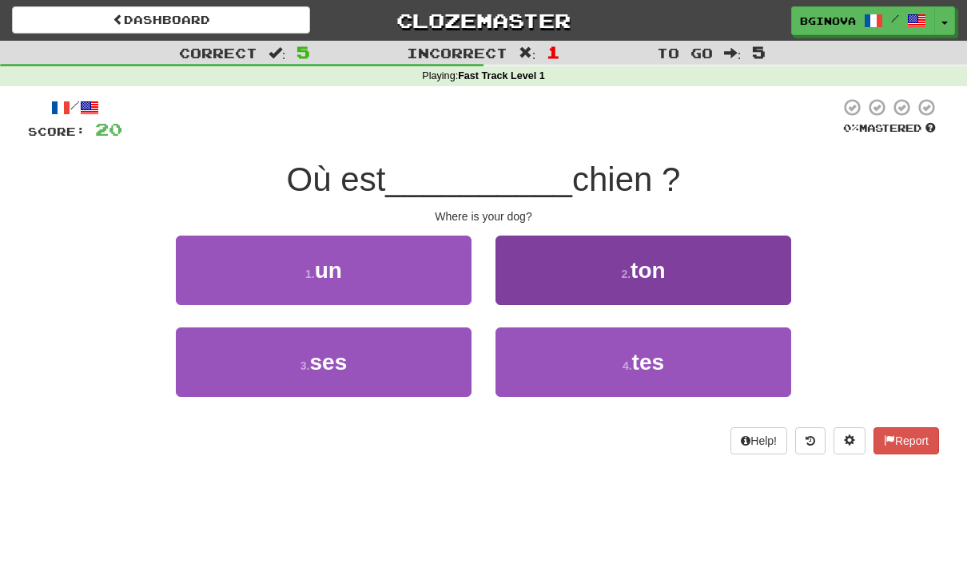
click at [721, 281] on button "2 . ton" at bounding box center [643, 271] width 296 height 70
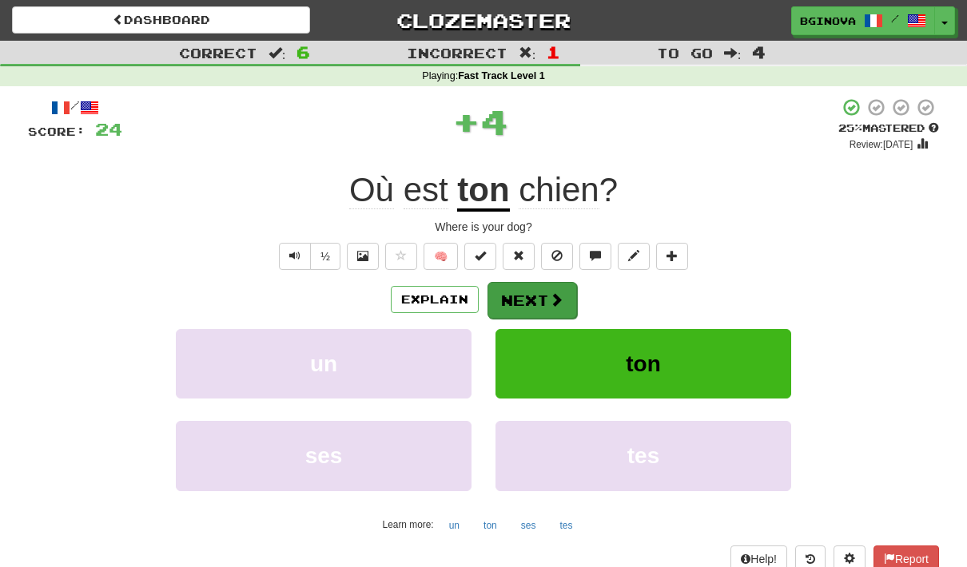
click at [542, 300] on button "Next" at bounding box center [531, 300] width 89 height 37
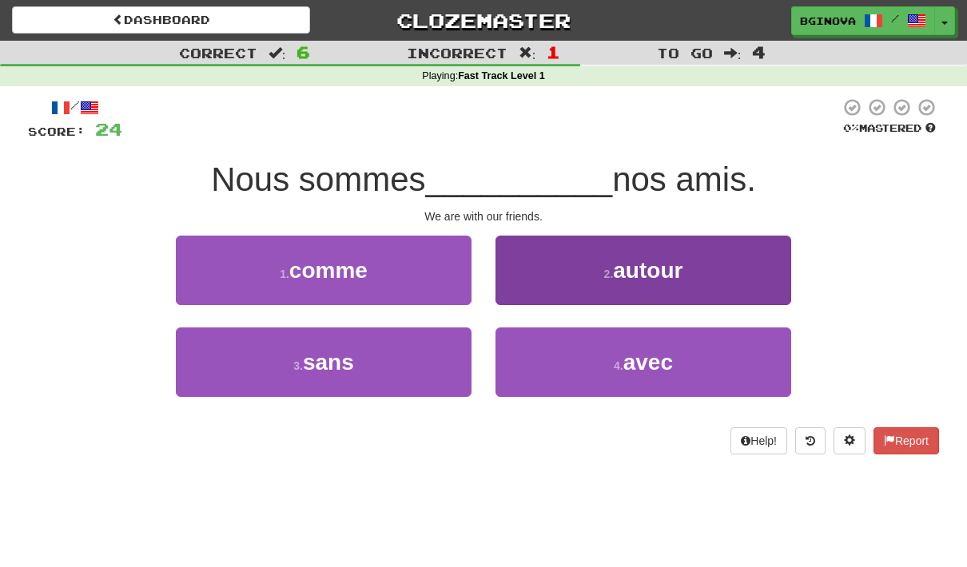
click at [686, 350] on button "4 . avec" at bounding box center [643, 363] width 296 height 70
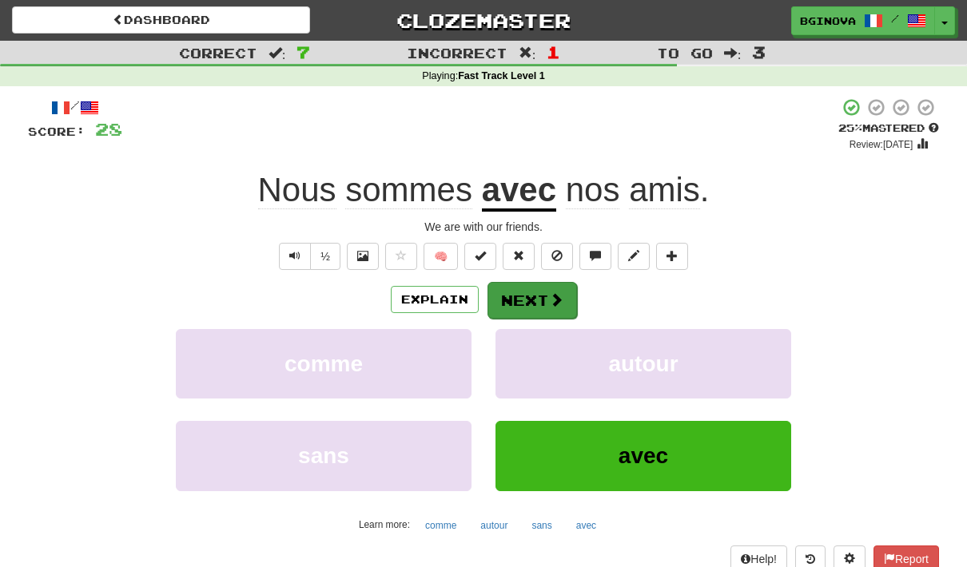
click at [529, 304] on button "Next" at bounding box center [531, 300] width 89 height 37
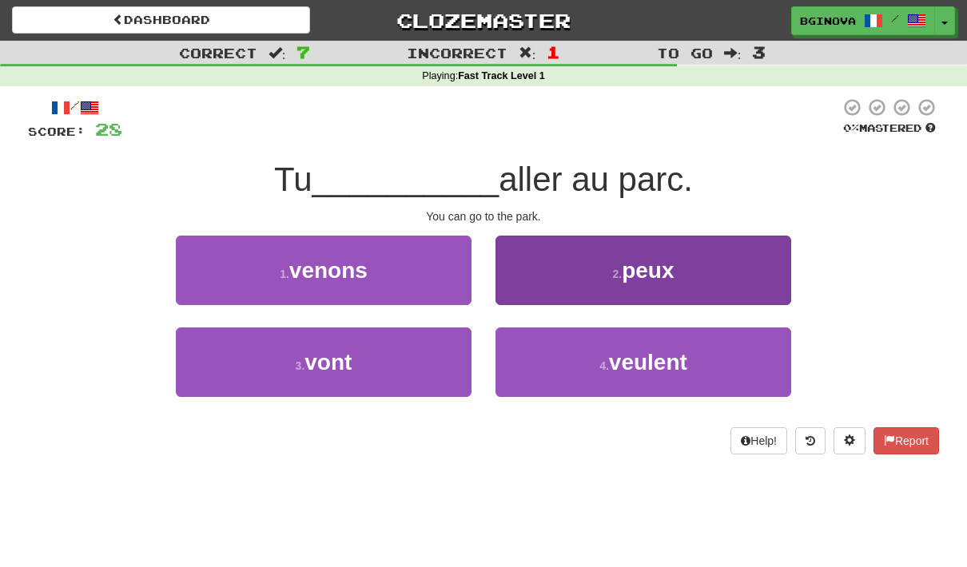
click at [573, 300] on button "2 . peux" at bounding box center [643, 271] width 296 height 70
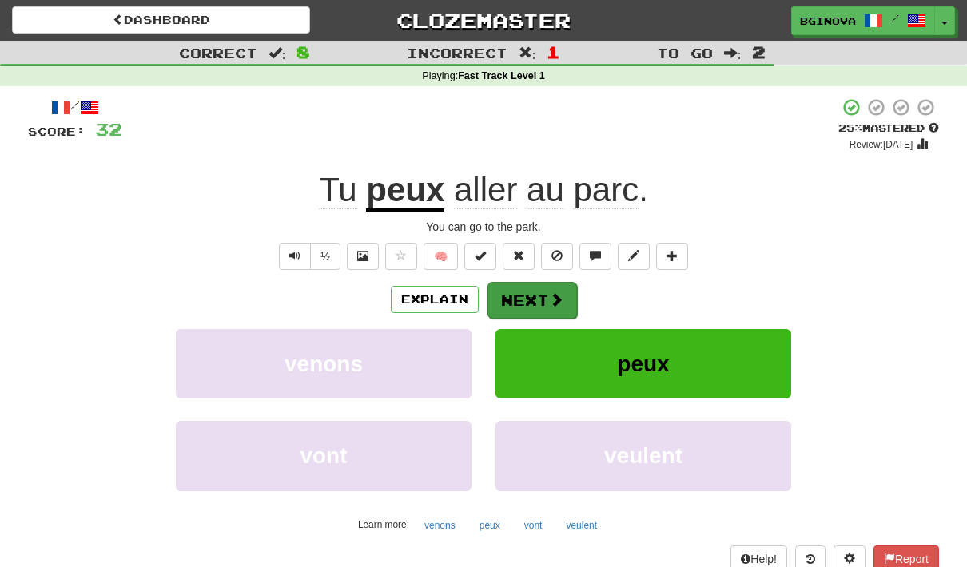
click at [553, 297] on span at bounding box center [556, 299] width 14 height 14
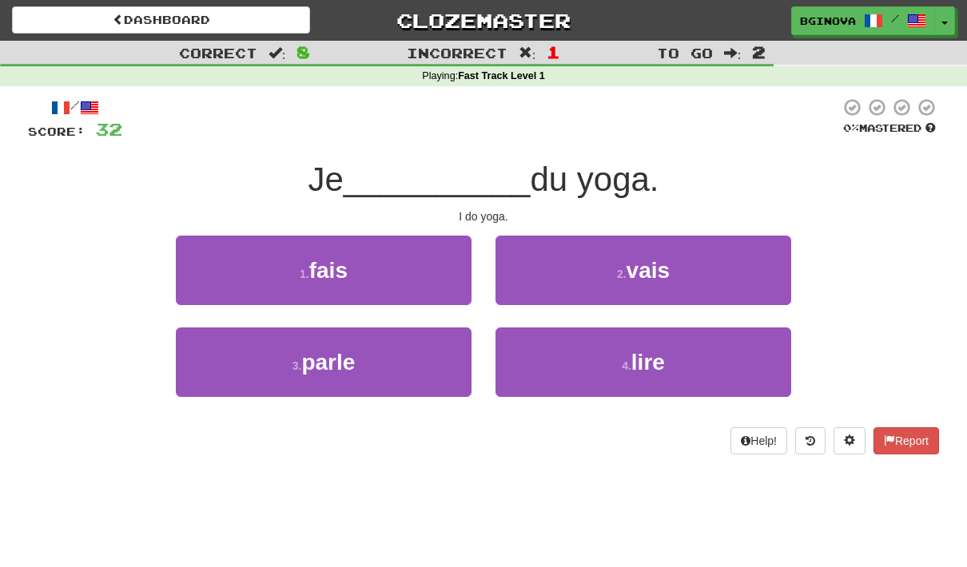
click at [312, 268] on span "fais" at bounding box center [328, 270] width 38 height 25
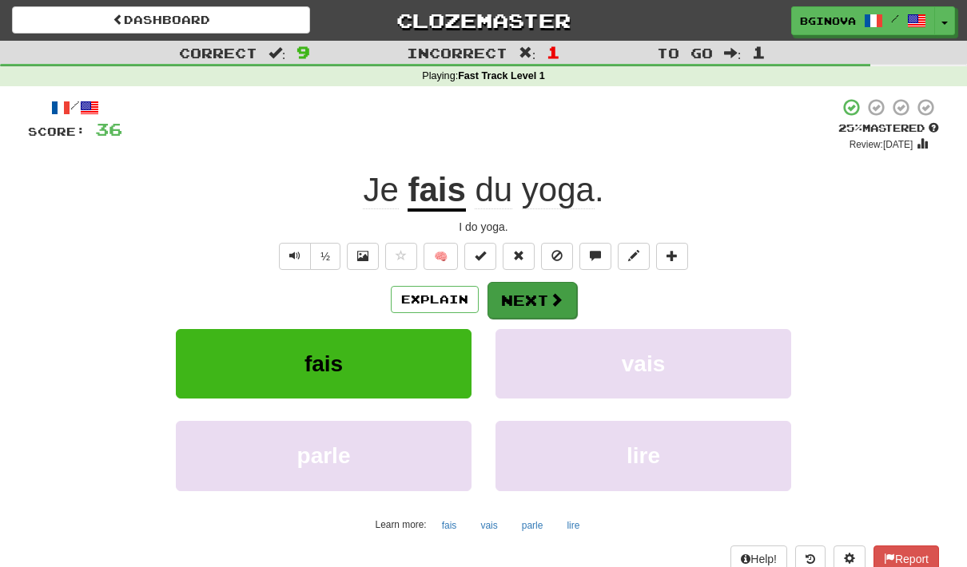
click at [551, 305] on span at bounding box center [556, 299] width 14 height 14
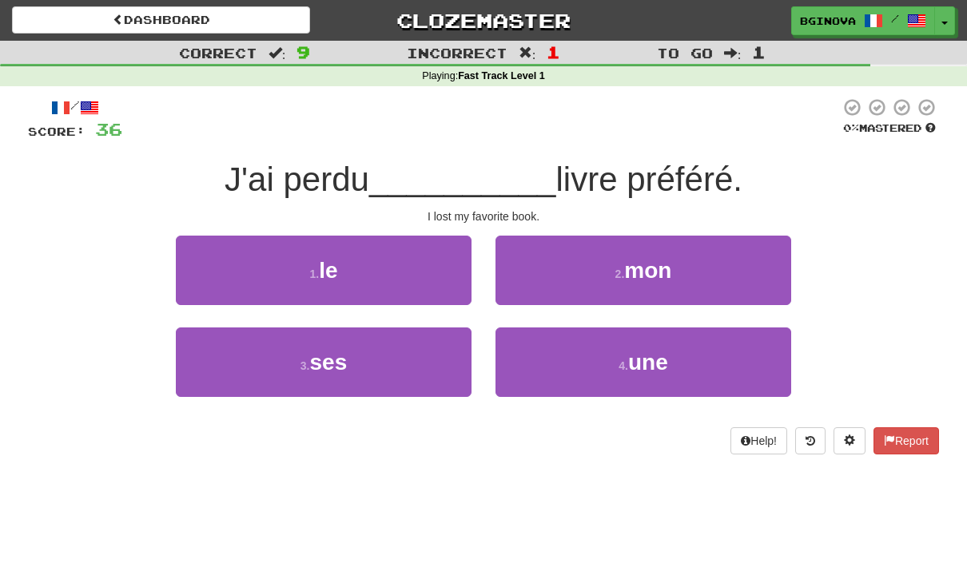
click at [729, 274] on html "Dashboard Clozemaster Bginova / Toggle Dropdown Dashboard Leaderboard Activity …" at bounding box center [483, 567] width 967 height 1135
click at [729, 274] on button "2 . mon" at bounding box center [643, 271] width 296 height 70
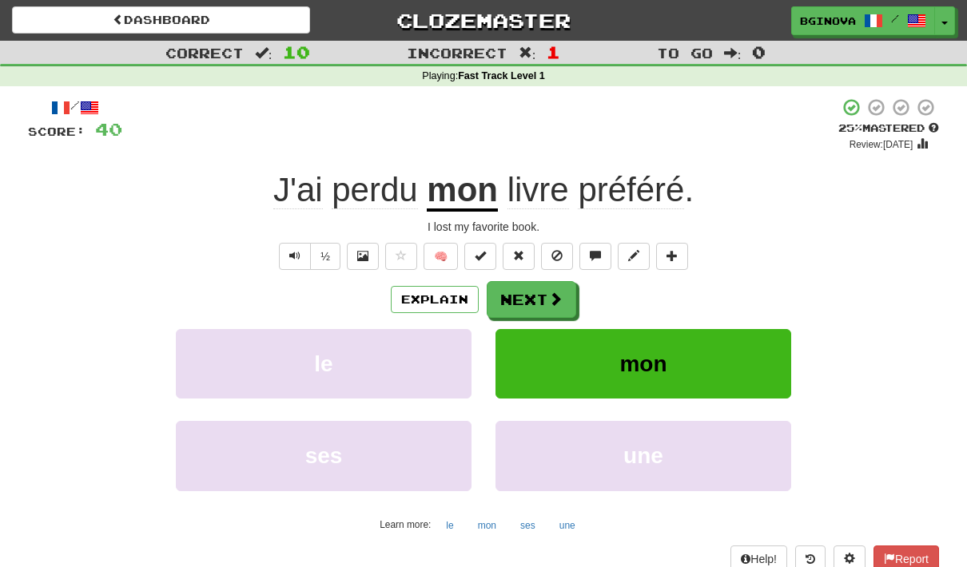
click at [570, 300] on button "Next" at bounding box center [531, 299] width 89 height 37
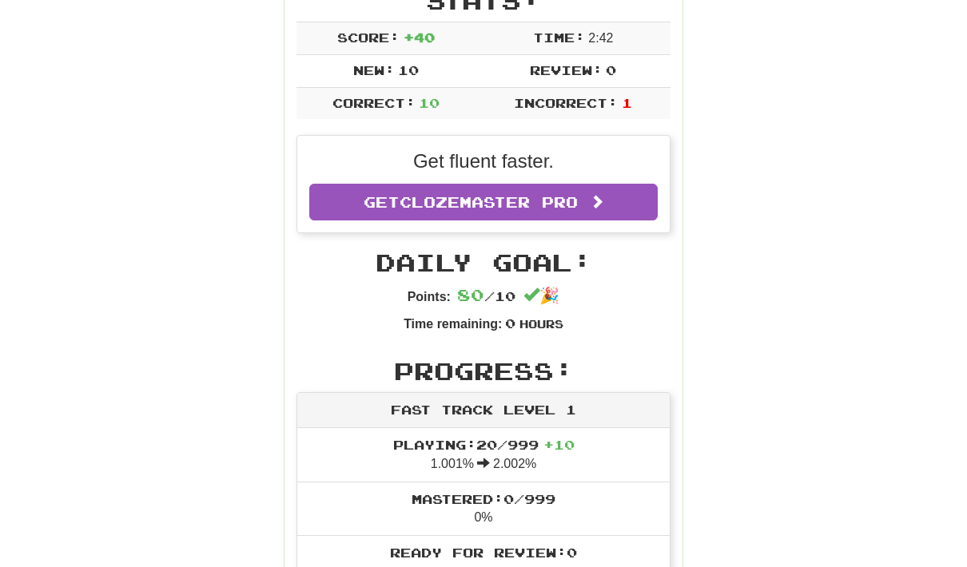
scroll to position [0, 0]
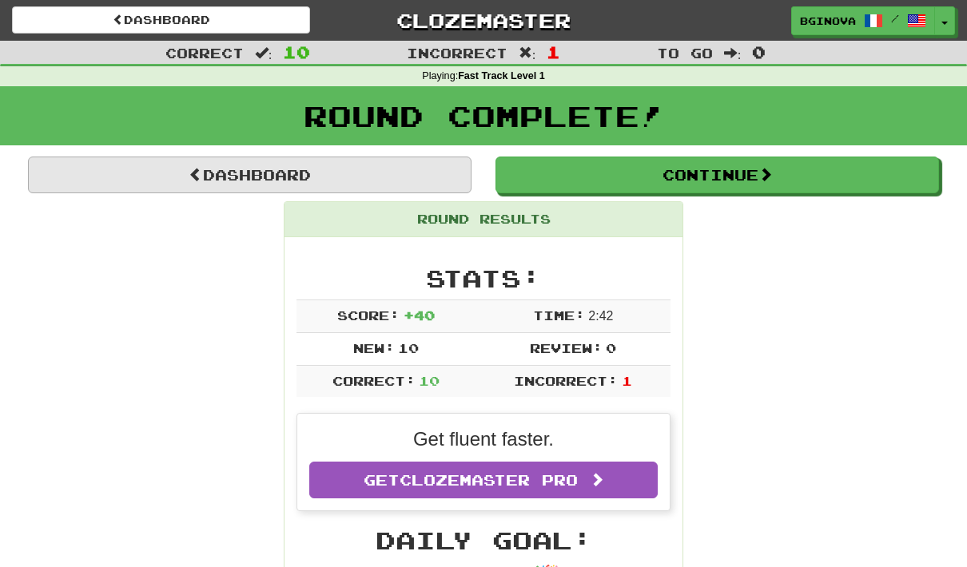
click at [198, 185] on link "Dashboard" at bounding box center [249, 175] width 443 height 37
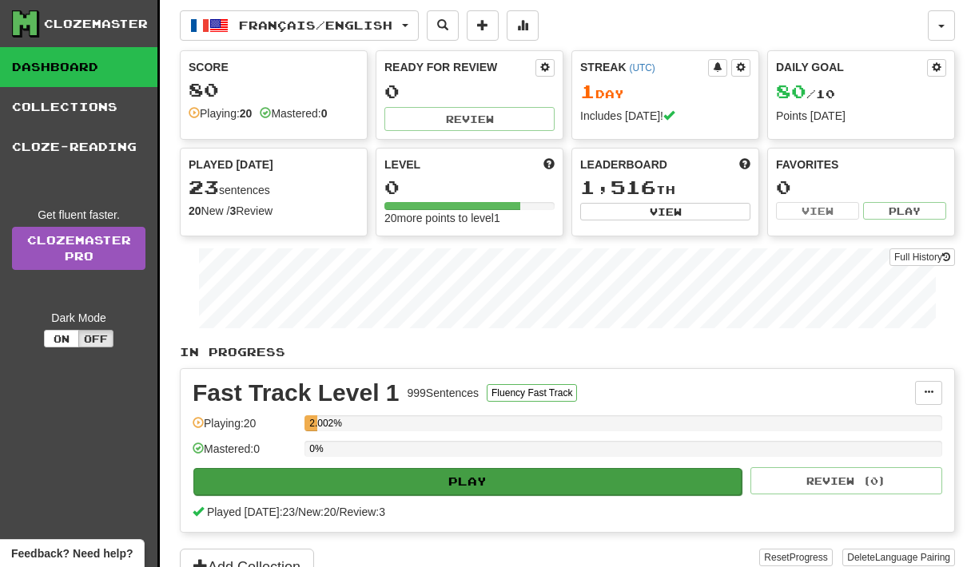
click at [424, 490] on button "Play" at bounding box center [467, 481] width 548 height 27
select select "**"
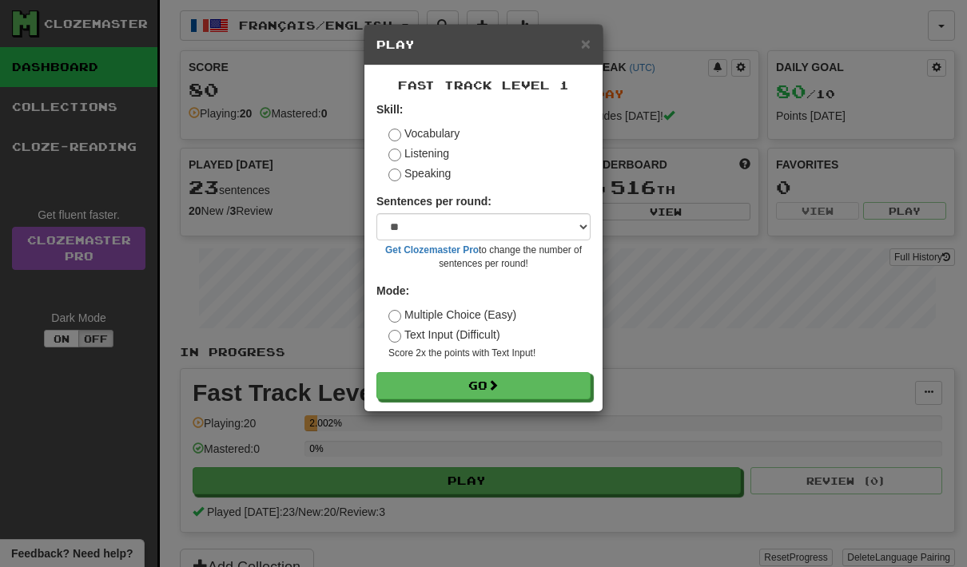
click at [431, 181] on form "Skill: Vocabulary Listening Speaking Sentences per round: * ** ** ** ** ** *** …" at bounding box center [483, 250] width 214 height 298
click at [428, 173] on label "Speaking" at bounding box center [419, 173] width 62 height 16
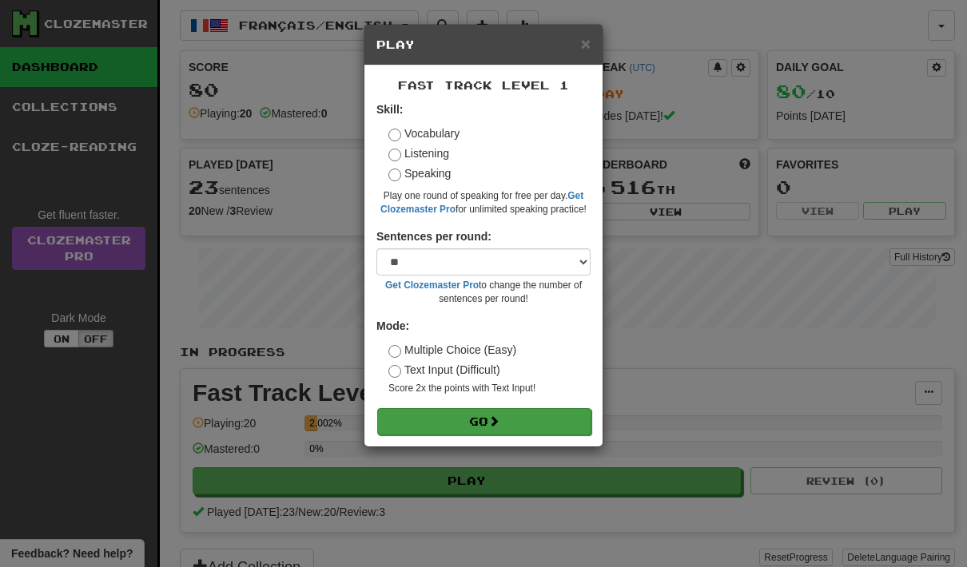
click at [492, 423] on span at bounding box center [493, 420] width 11 height 11
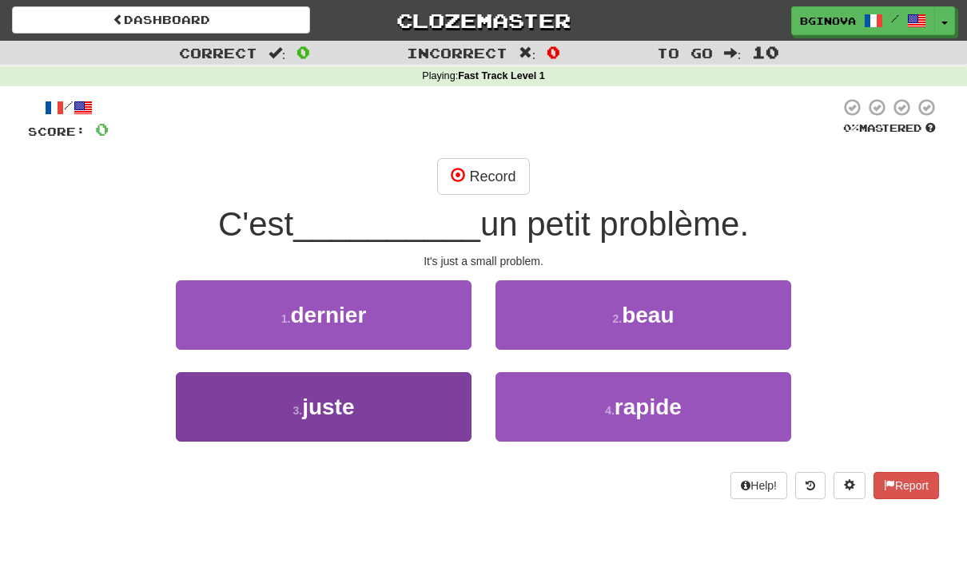
click at [336, 409] on span "juste" at bounding box center [328, 407] width 52 height 25
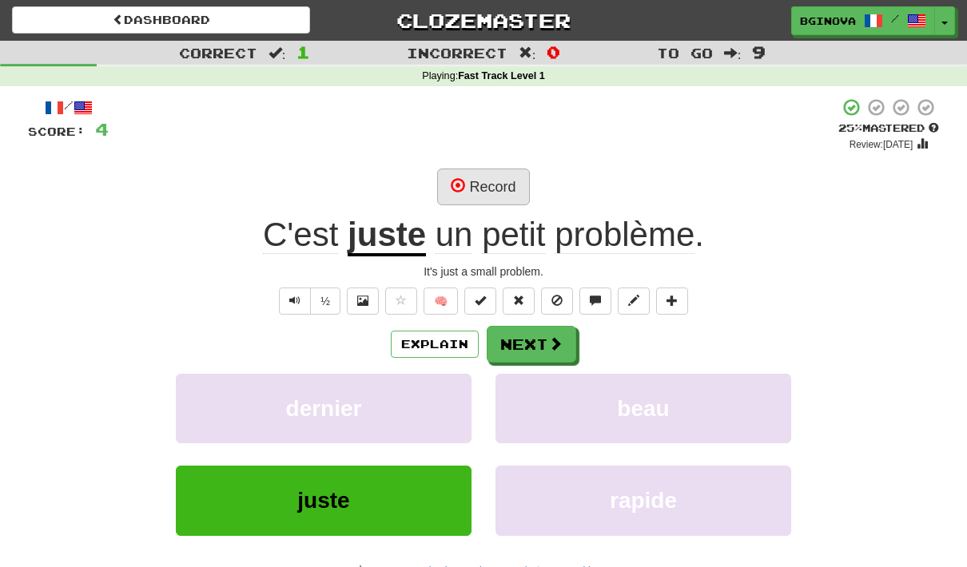
click at [497, 181] on button "Record" at bounding box center [483, 187] width 92 height 37
click at [488, 191] on button "Record" at bounding box center [483, 187] width 92 height 37
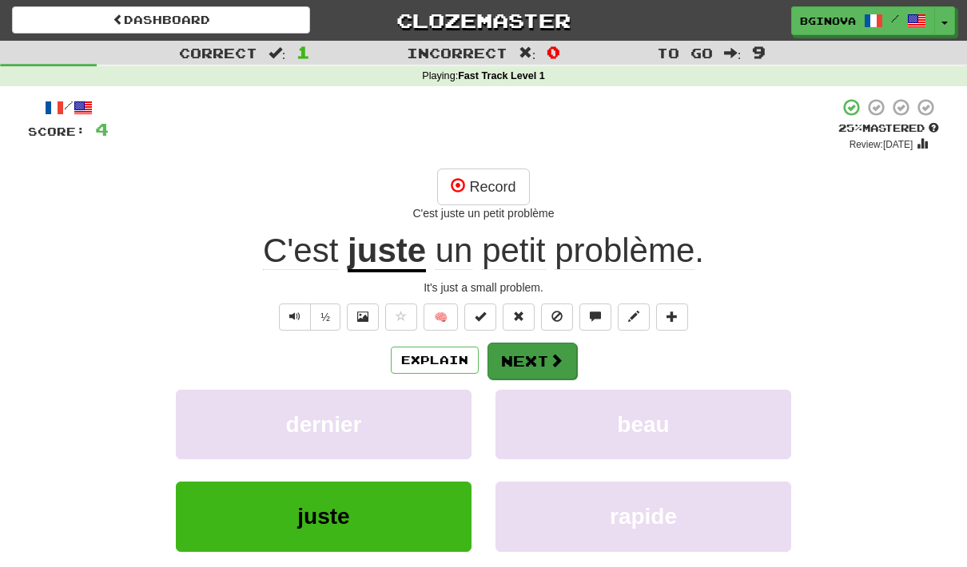
click at [527, 367] on button "Next" at bounding box center [531, 361] width 89 height 37
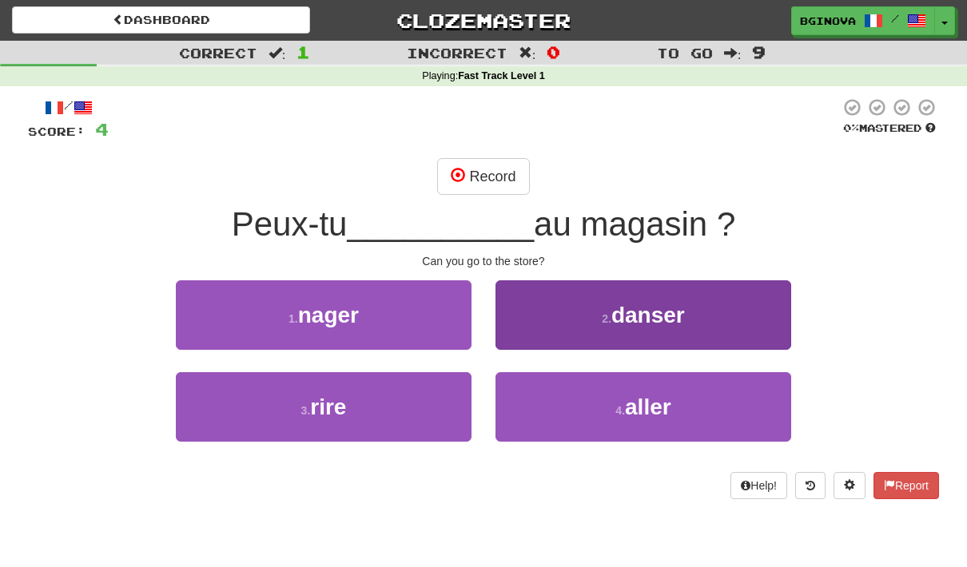
click at [674, 415] on button "4 . aller" at bounding box center [643, 407] width 296 height 70
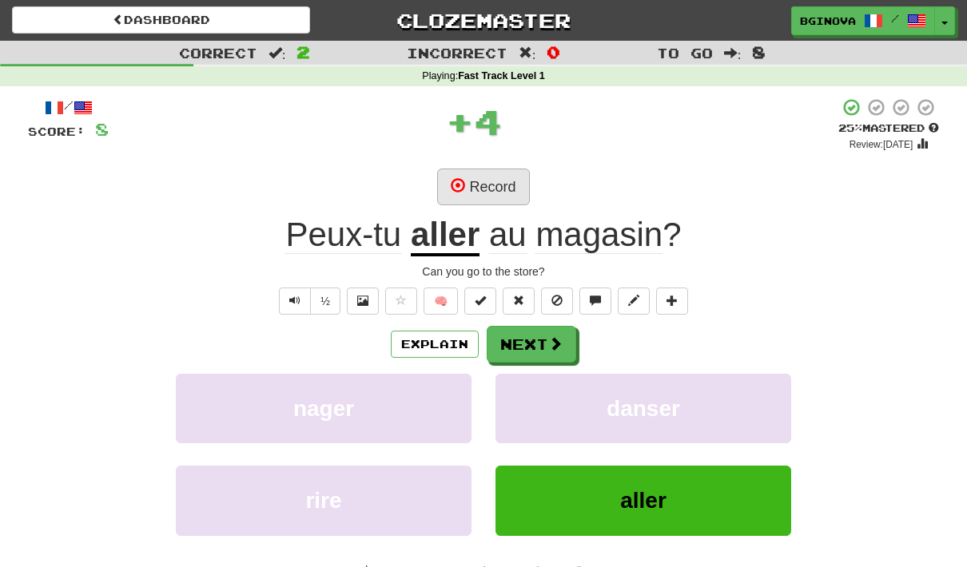
click at [480, 185] on button "Record" at bounding box center [483, 187] width 92 height 37
click at [294, 296] on span "Text-to-speech controls" at bounding box center [294, 300] width 11 height 11
click at [294, 299] on span "Text-to-speech controls" at bounding box center [294, 300] width 11 height 11
click at [502, 185] on button "Record" at bounding box center [483, 187] width 92 height 37
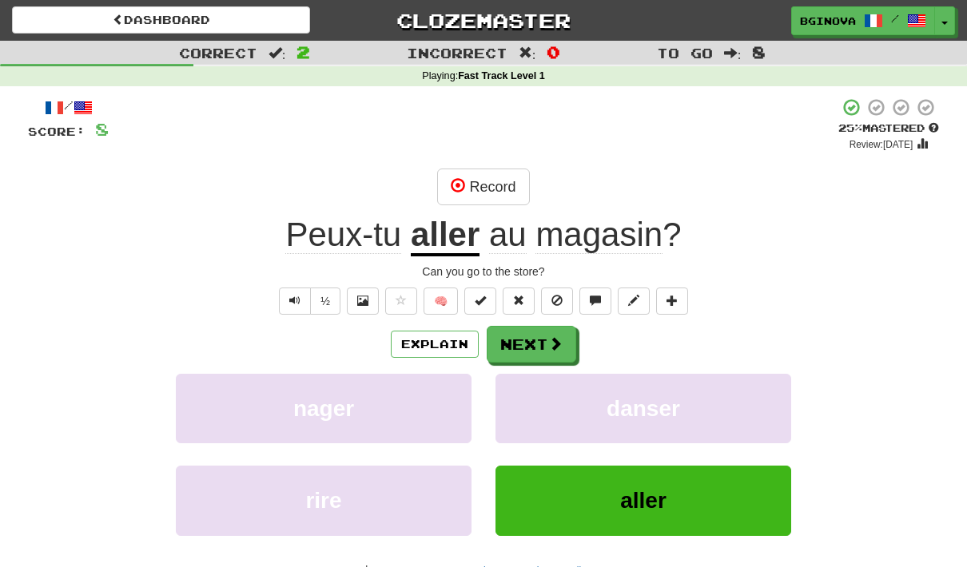
click at [661, 493] on span "aller" at bounding box center [643, 500] width 46 height 25
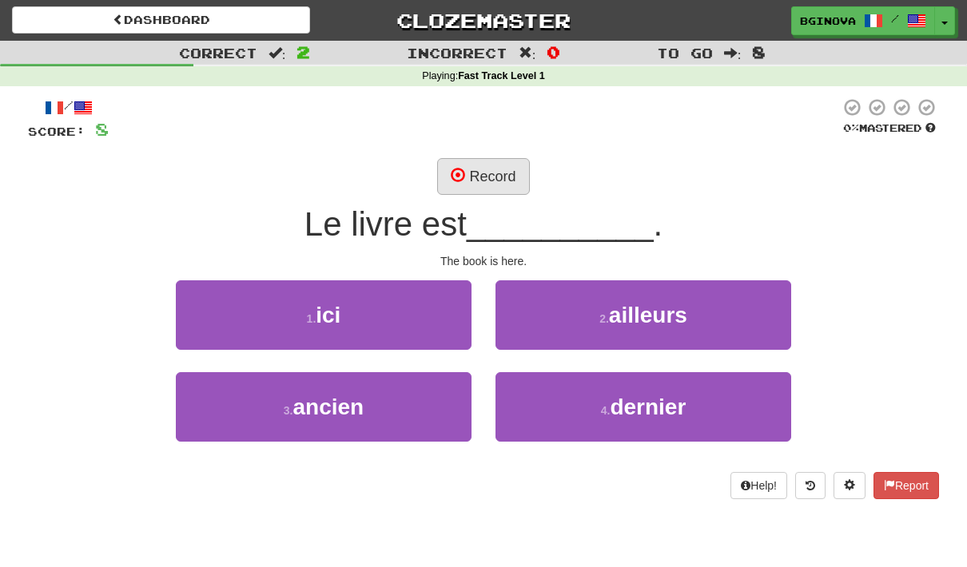
click at [494, 174] on button "Record" at bounding box center [483, 176] width 92 height 37
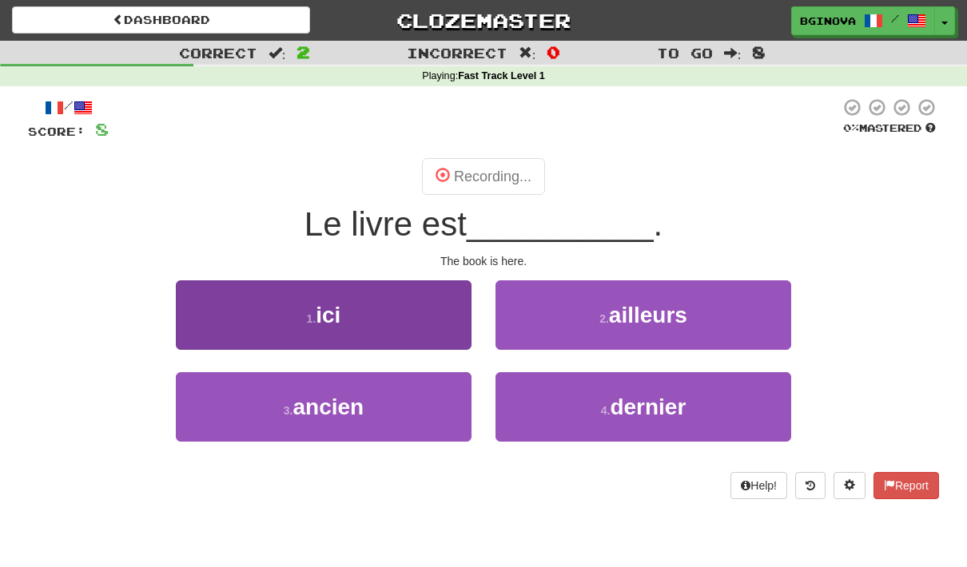
click at [403, 320] on button "1 . ici" at bounding box center [324, 315] width 296 height 70
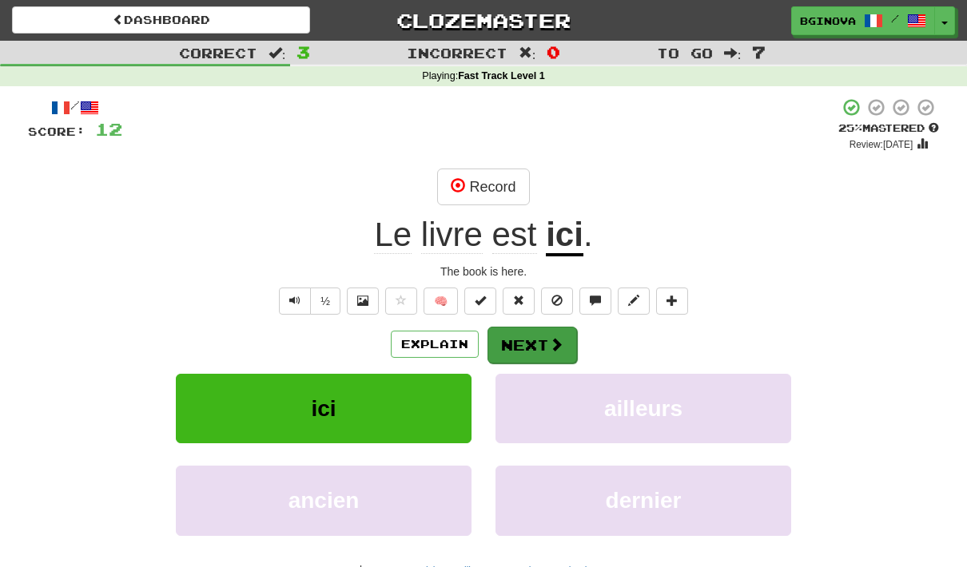
click at [557, 330] on button "Next" at bounding box center [531, 345] width 89 height 37
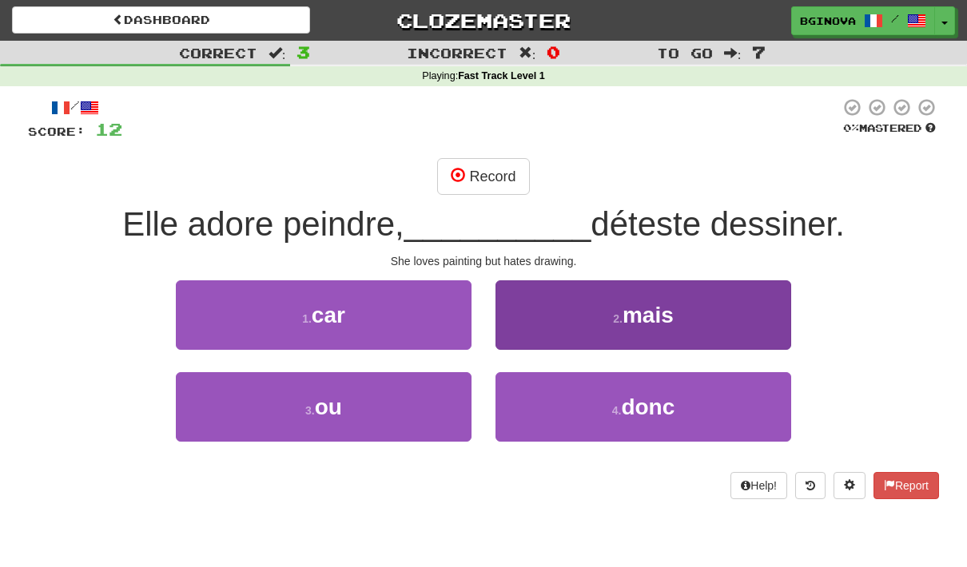
click at [737, 308] on button "2 . mais" at bounding box center [643, 315] width 296 height 70
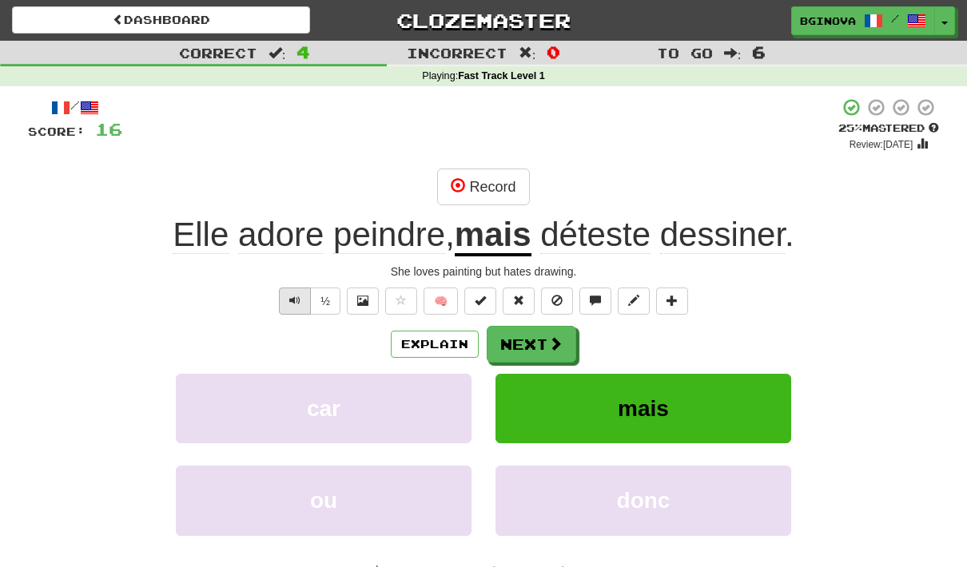
click at [300, 288] on button "Text-to-speech controls" at bounding box center [295, 301] width 32 height 27
click at [305, 305] on button "Text-to-speech controls" at bounding box center [295, 301] width 32 height 27
click at [486, 183] on button "Record" at bounding box center [483, 187] width 92 height 37
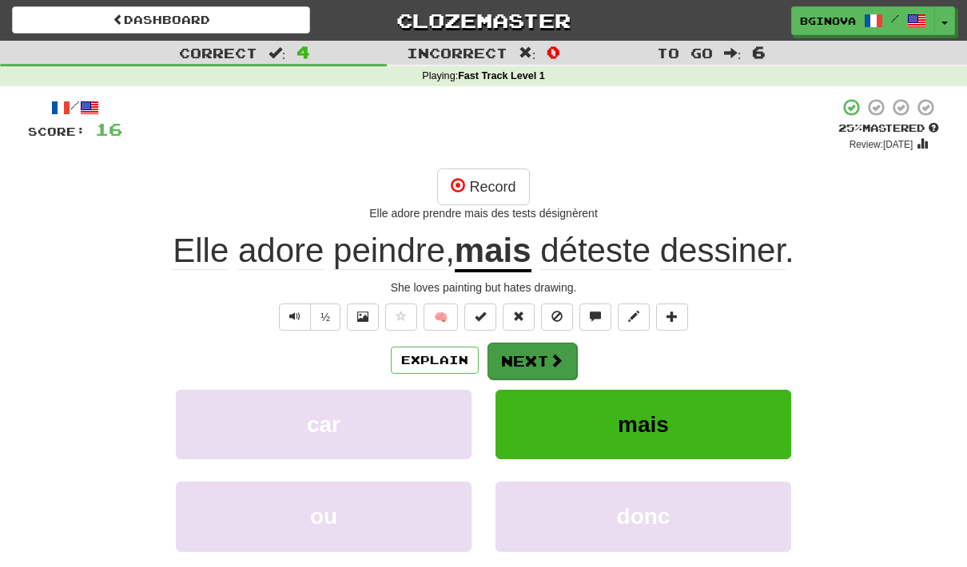
click at [543, 344] on button "Next" at bounding box center [531, 361] width 89 height 37
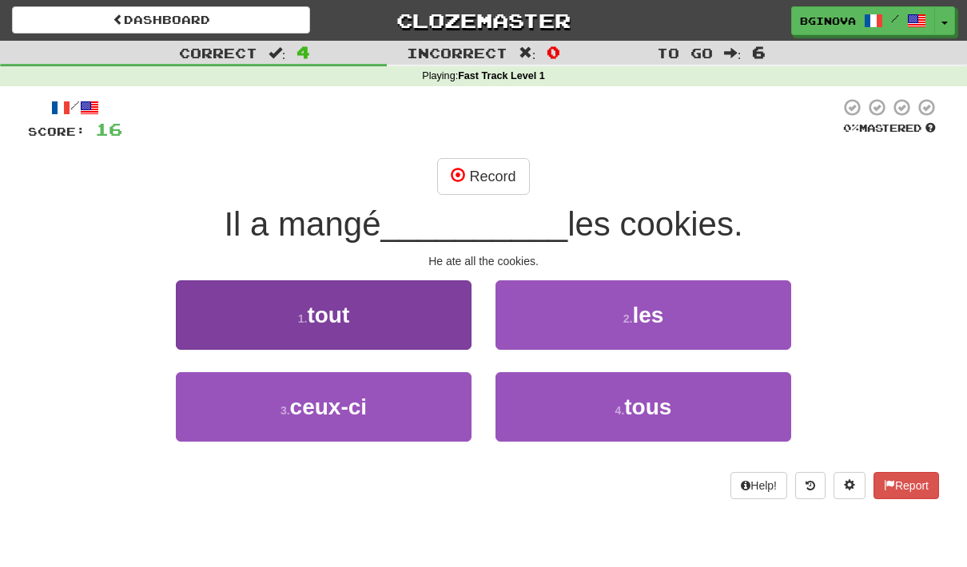
click at [416, 318] on button "1 . tout" at bounding box center [324, 315] width 296 height 70
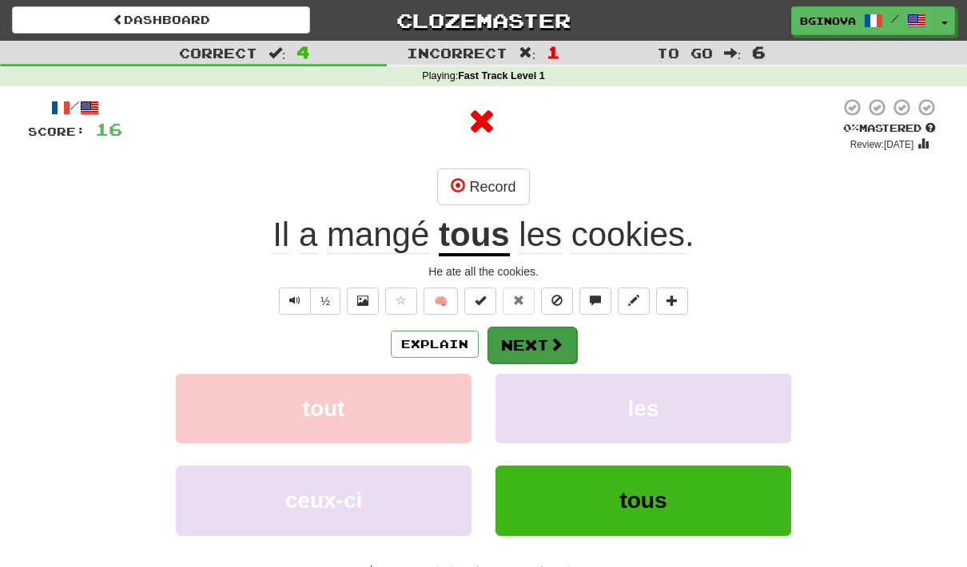
click at [562, 339] on span at bounding box center [556, 344] width 14 height 14
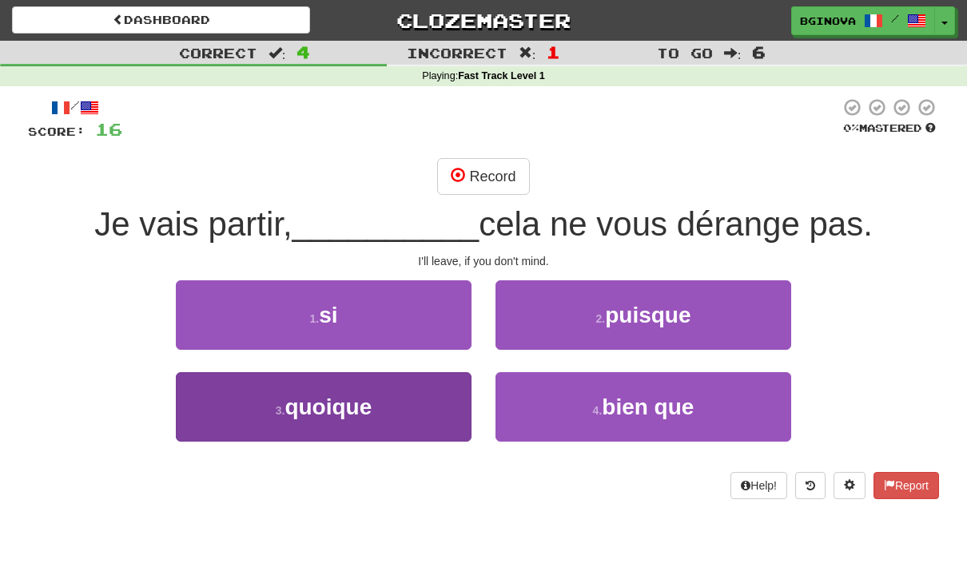
click at [432, 403] on button "3 . quoique" at bounding box center [324, 407] width 296 height 70
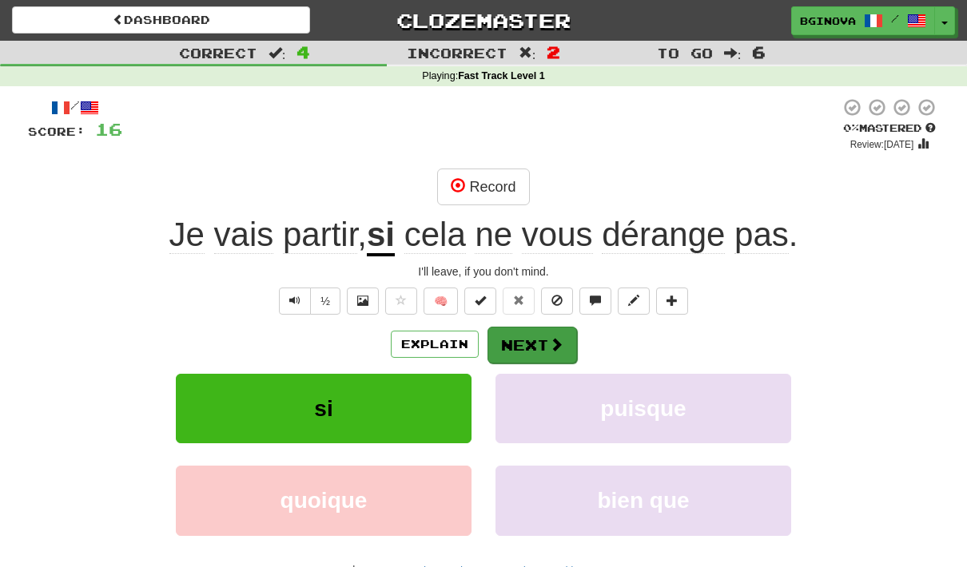
click at [539, 335] on button "Next" at bounding box center [531, 345] width 89 height 37
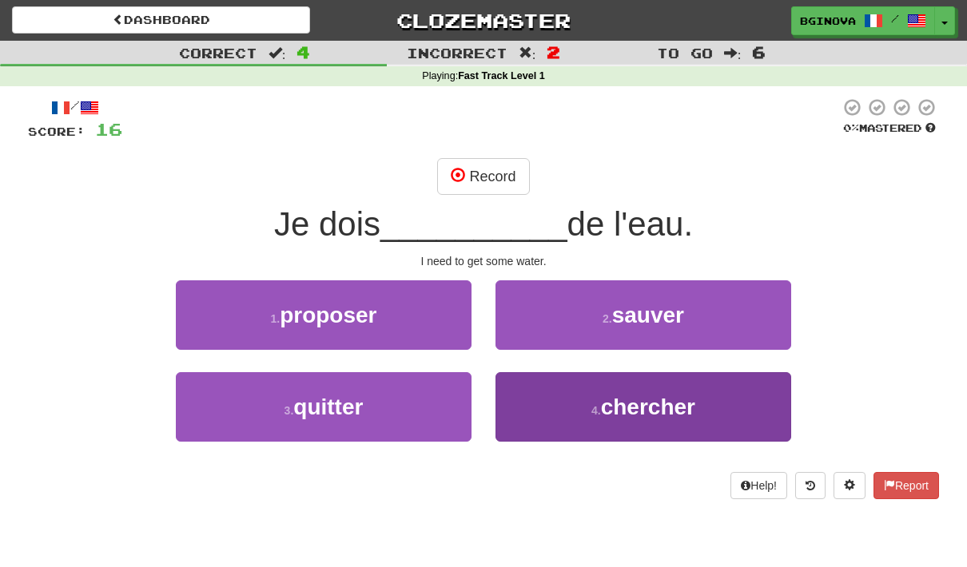
click at [726, 408] on button "4 . chercher" at bounding box center [643, 407] width 296 height 70
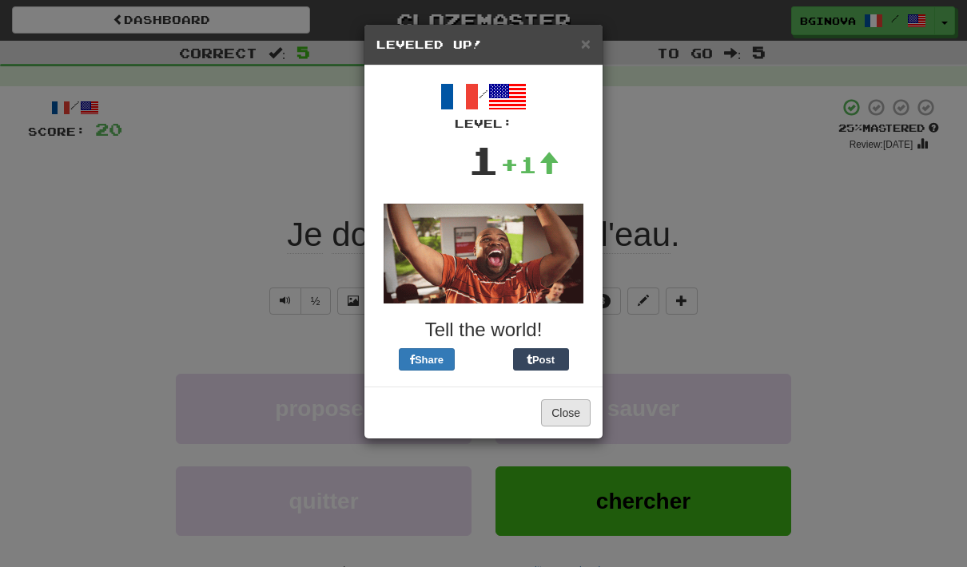
click at [578, 413] on button "Close" at bounding box center [566, 413] width 50 height 27
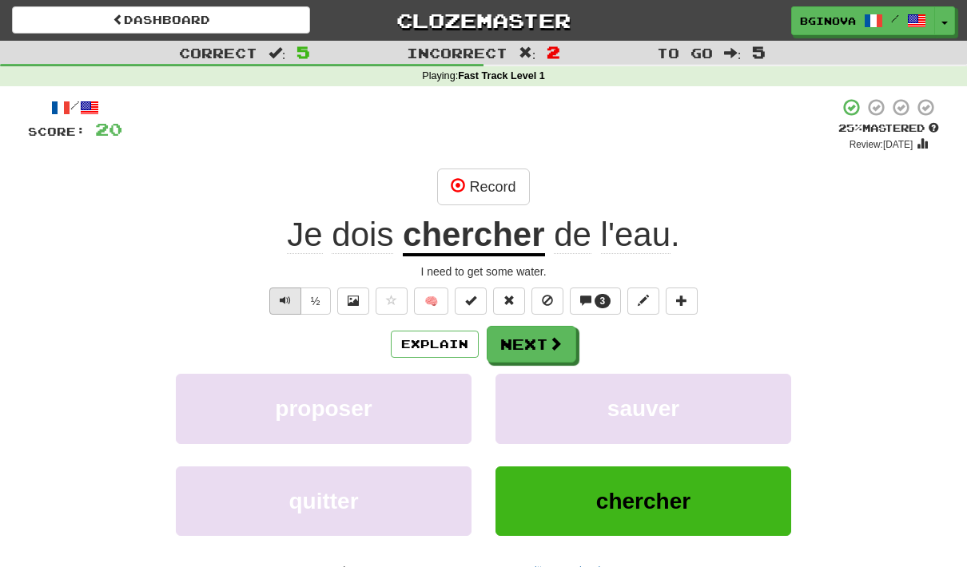
click at [288, 304] on span "Text-to-speech controls" at bounding box center [285, 300] width 11 height 11
click at [549, 344] on span at bounding box center [556, 344] width 14 height 14
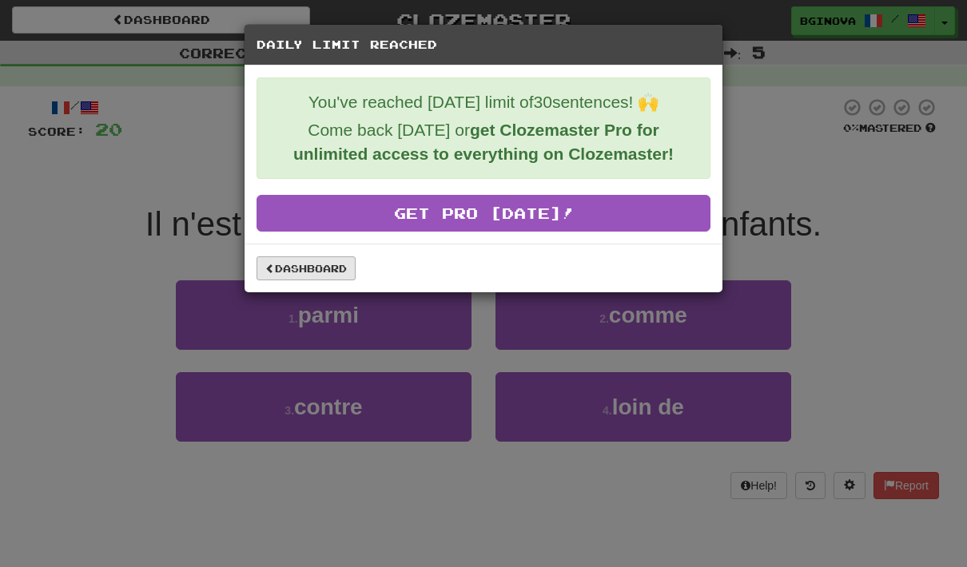
click at [341, 278] on link "Dashboard" at bounding box center [305, 268] width 99 height 24
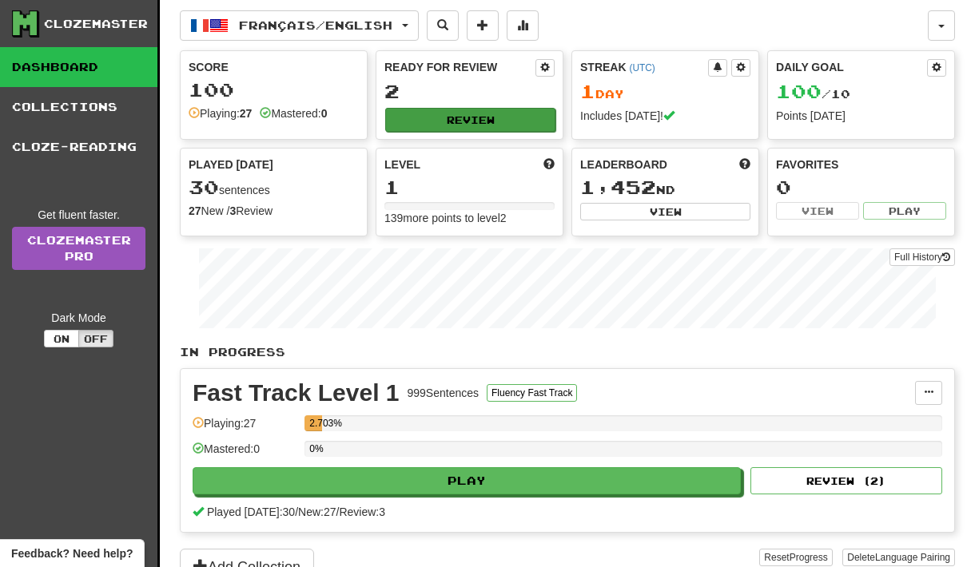
click at [513, 120] on button "Review" at bounding box center [470, 120] width 170 height 24
select select "**"
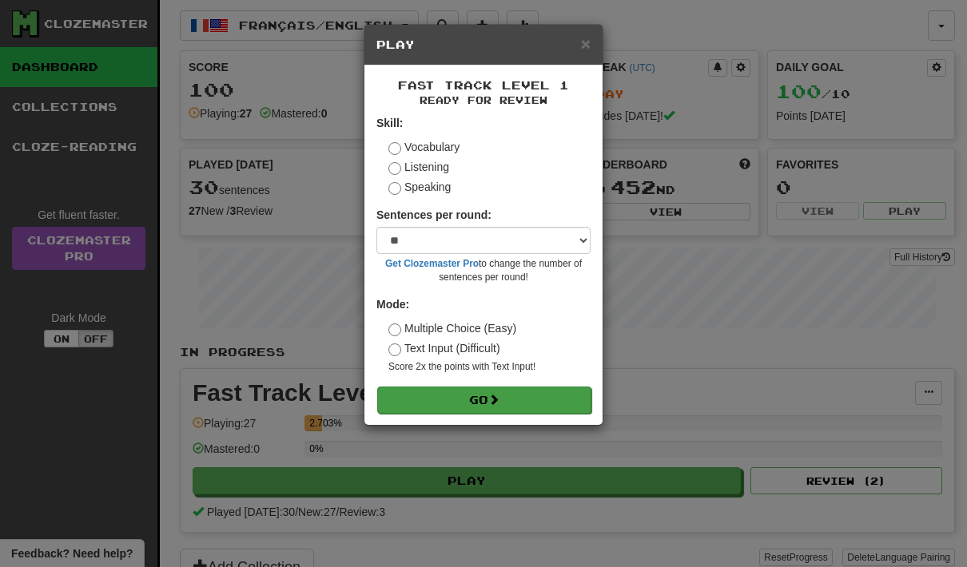
click at [531, 403] on button "Go" at bounding box center [484, 400] width 214 height 27
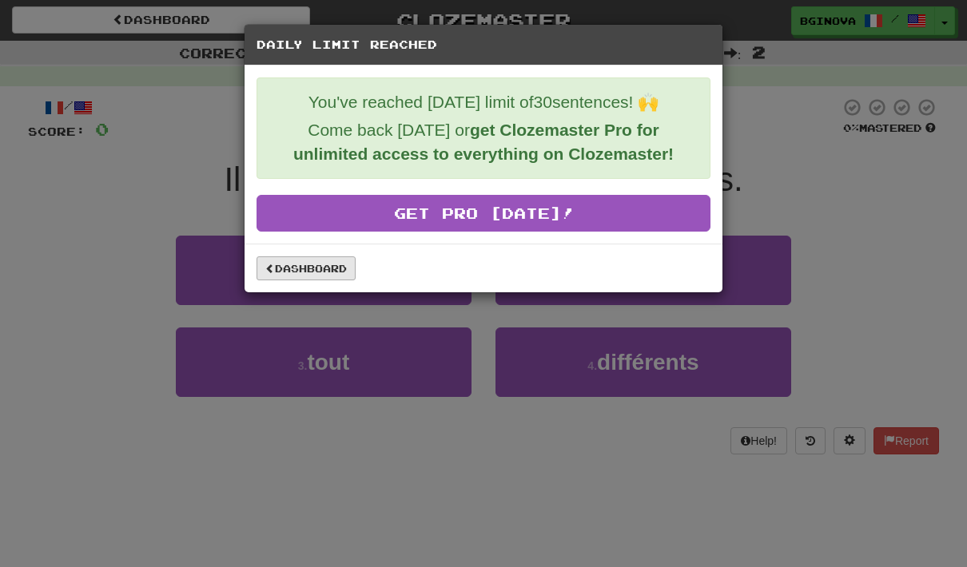
click at [336, 272] on link "Dashboard" at bounding box center [305, 268] width 99 height 24
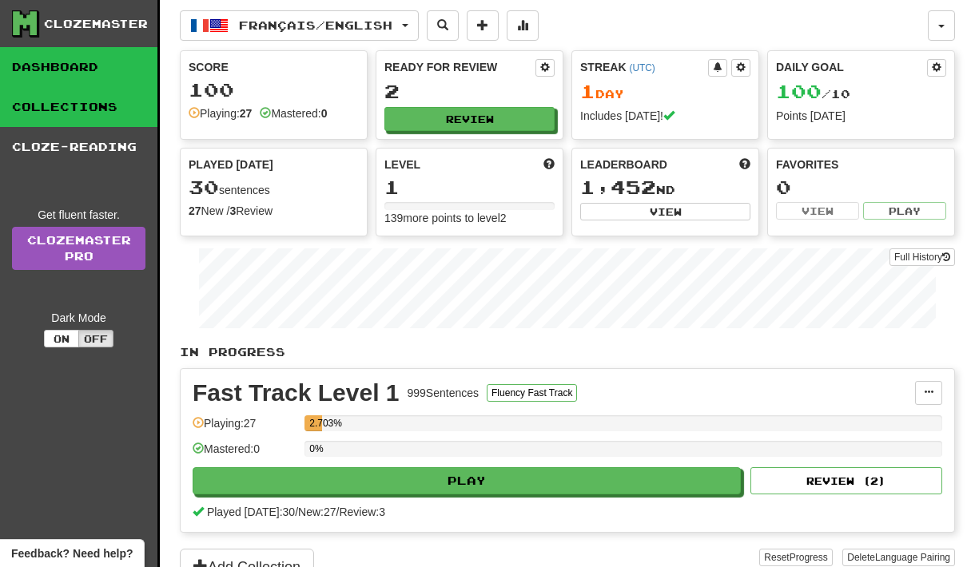
click at [114, 105] on link "Collections" at bounding box center [78, 107] width 157 height 40
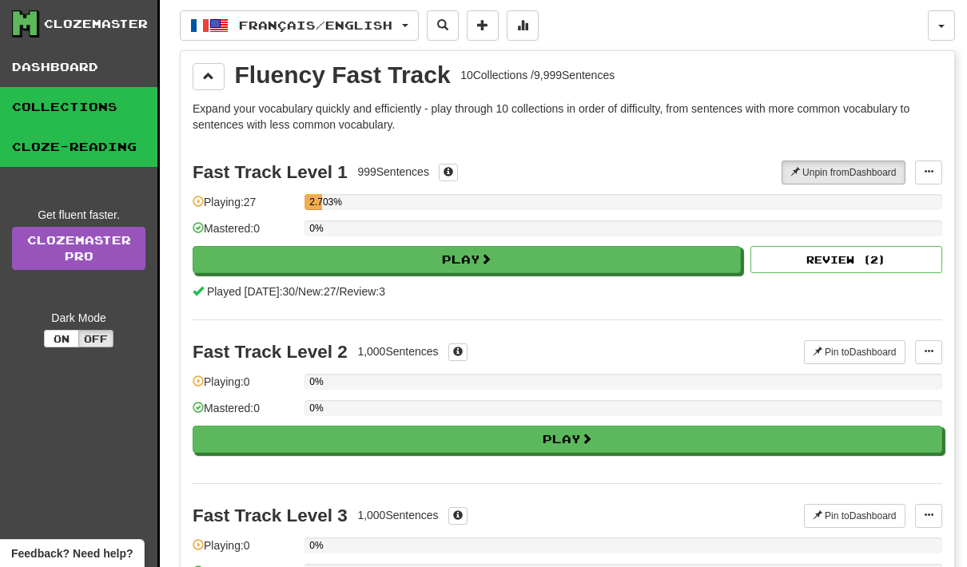
click at [110, 154] on link "Cloze-Reading" at bounding box center [78, 147] width 157 height 40
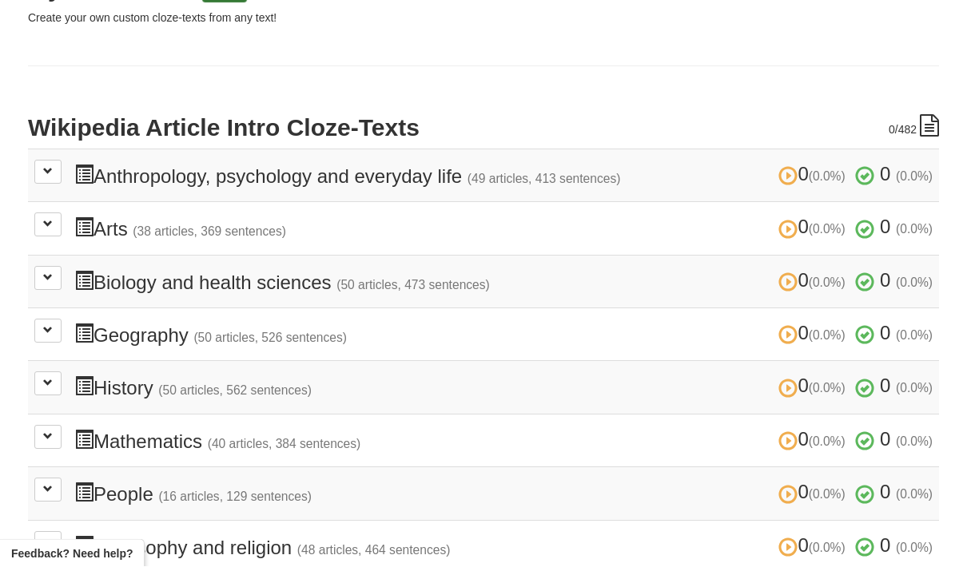
scroll to position [272, 0]
click at [297, 218] on h3 "0 (0.0%) 0 (0.0%) Arts (38 articles, 369 sentences) 0 (0.0%) 0 (0.0%)" at bounding box center [503, 228] width 858 height 23
click at [93, 234] on h3 "0 (0.0%) 0 (0.0%) Arts (38 articles, 369 sentences) 0 (0.0%) 0 (0.0%)" at bounding box center [503, 228] width 858 height 23
click at [51, 233] on button at bounding box center [47, 225] width 27 height 24
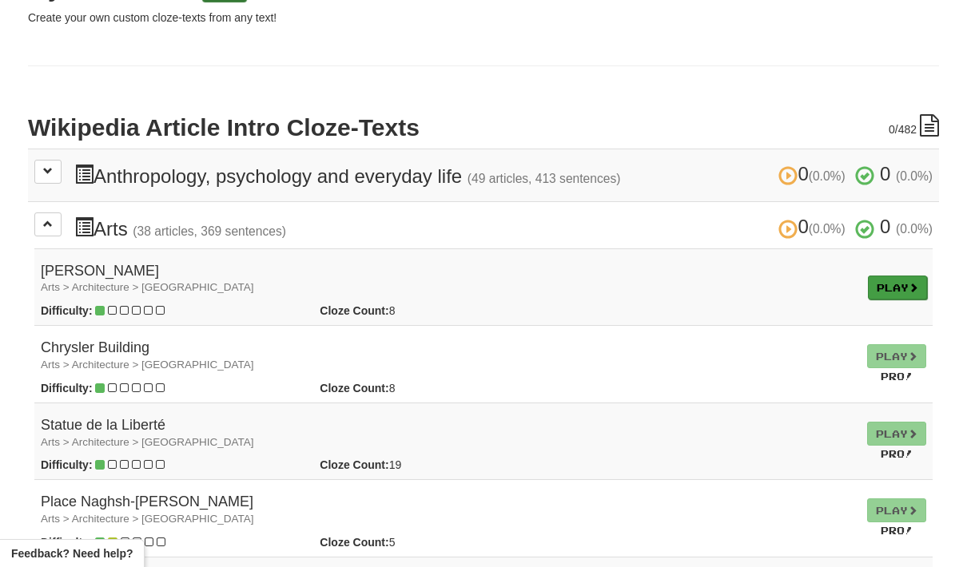
click at [908, 292] on link "Play" at bounding box center [897, 288] width 59 height 24
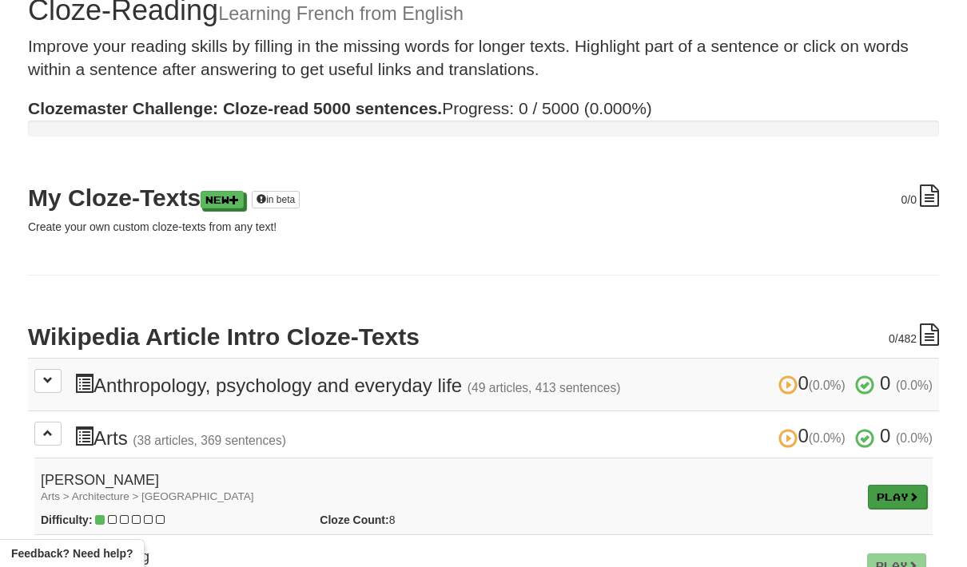
scroll to position [0, 0]
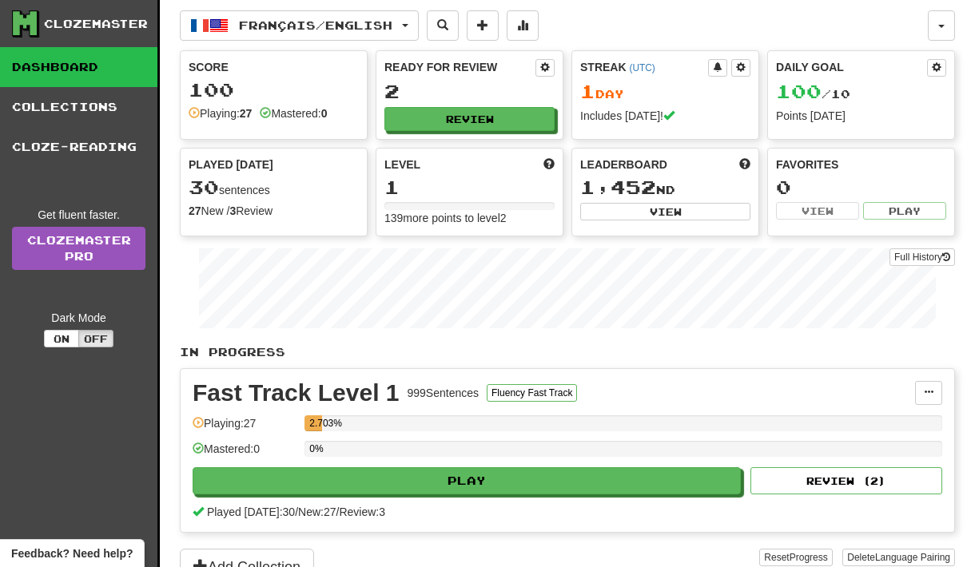
click at [884, 84] on div "100 / 10" at bounding box center [861, 91] width 170 height 21
click at [801, 81] on span "100" at bounding box center [799, 91] width 46 height 22
click at [949, 22] on button "button" at bounding box center [941, 25] width 27 height 30
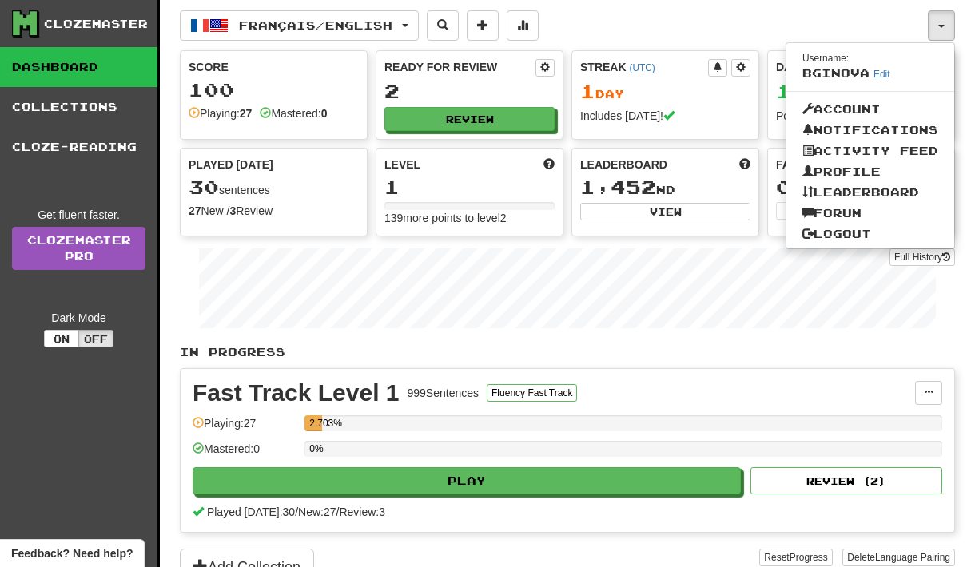
click at [952, 14] on div at bounding box center [483, 283] width 967 height 567
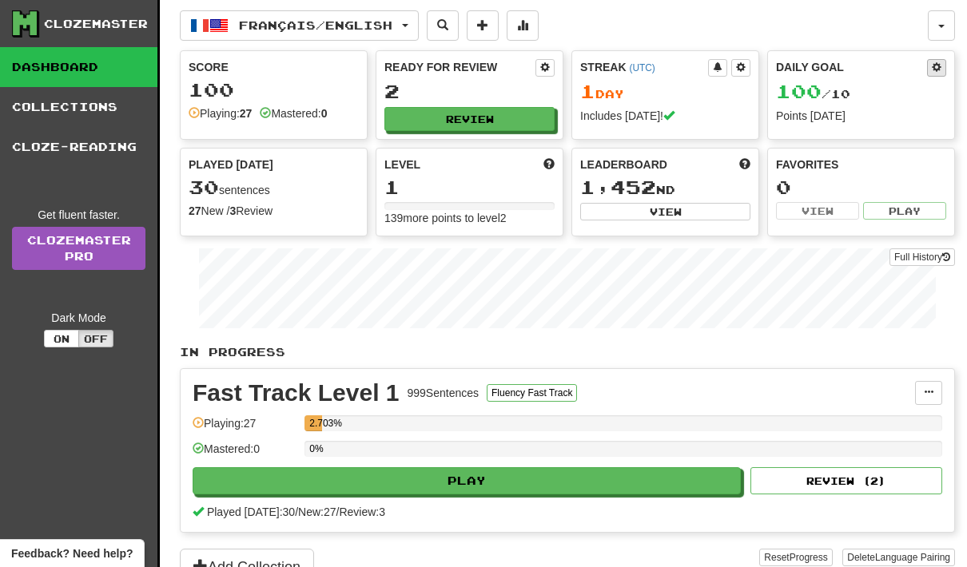
click at [943, 74] on button at bounding box center [936, 68] width 19 height 18
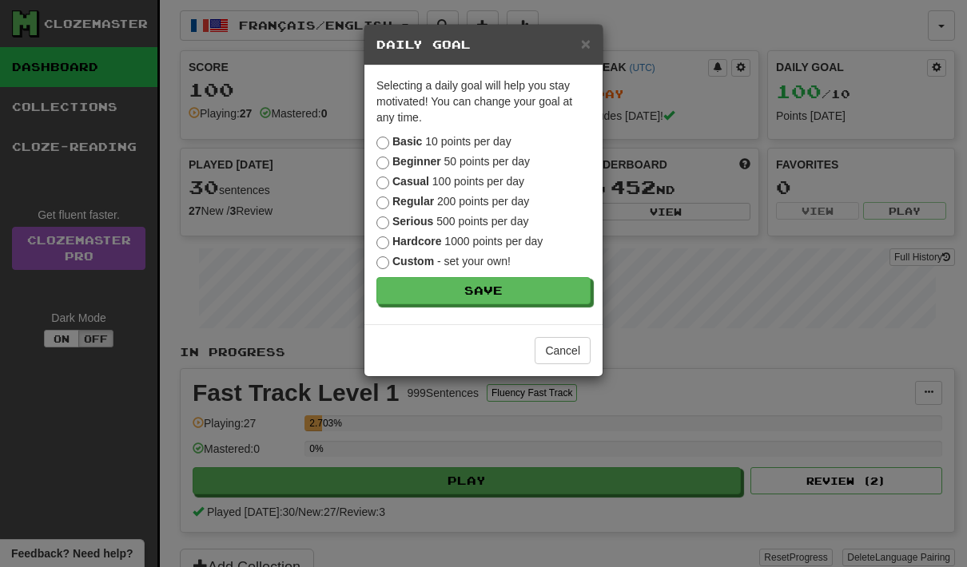
click at [520, 189] on label "Casual 100 points per day" at bounding box center [450, 181] width 148 height 16
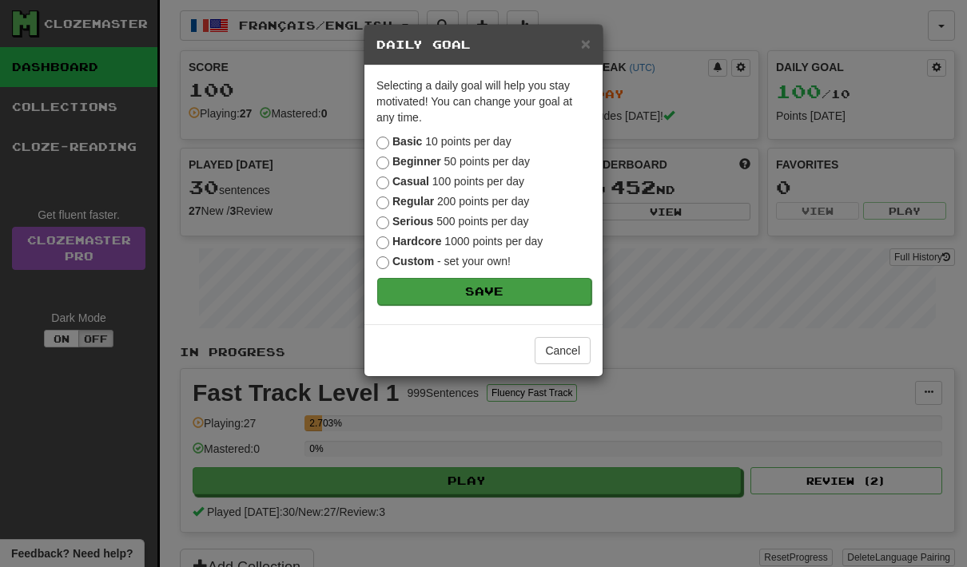
click at [523, 288] on button "Save" at bounding box center [484, 291] width 214 height 27
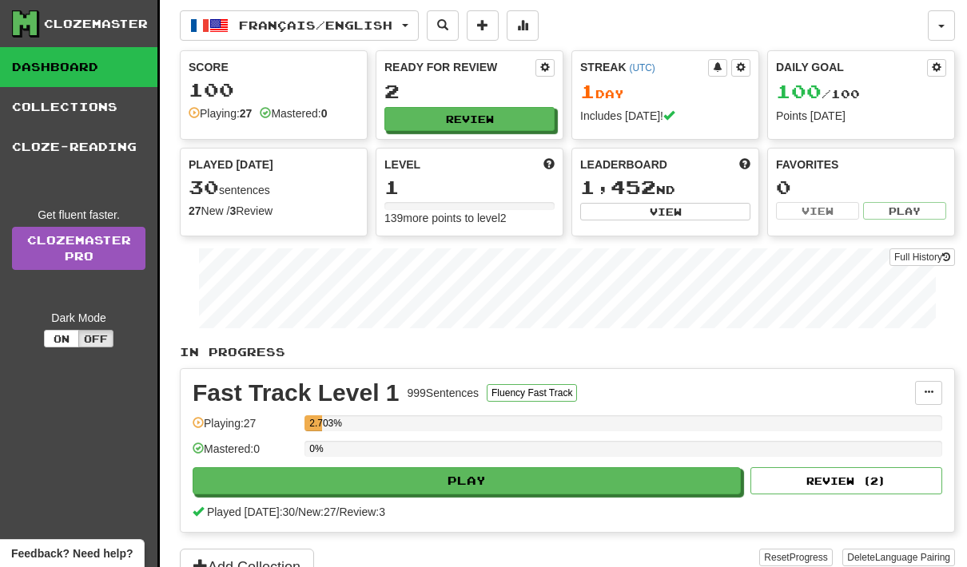
click at [103, 415] on div "Clozemaster Dashboard Collections Cloze-Reading Get fluent faster. Clozemaster …" at bounding box center [80, 313] width 160 height 626
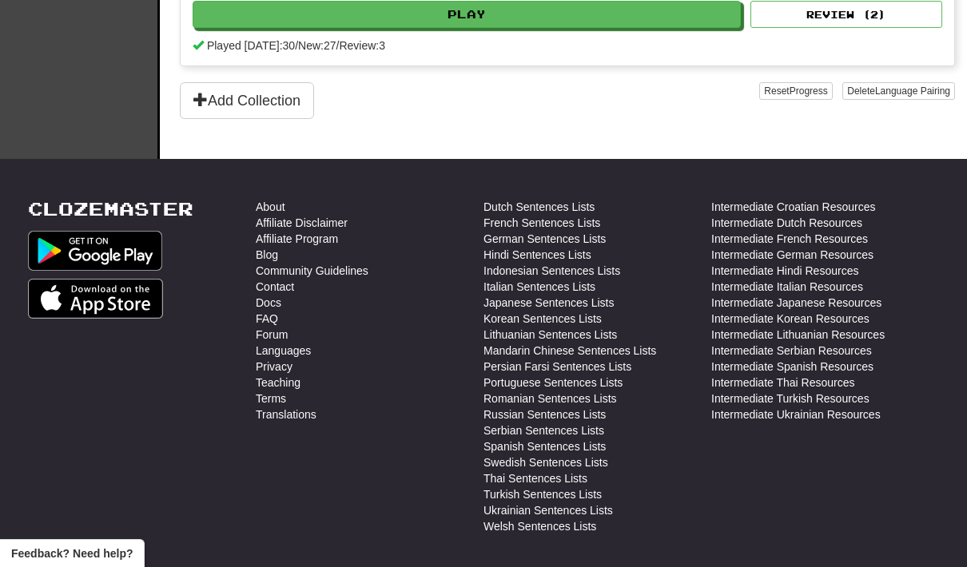
scroll to position [567, 0]
